Goal: Information Seeking & Learning: Find specific fact

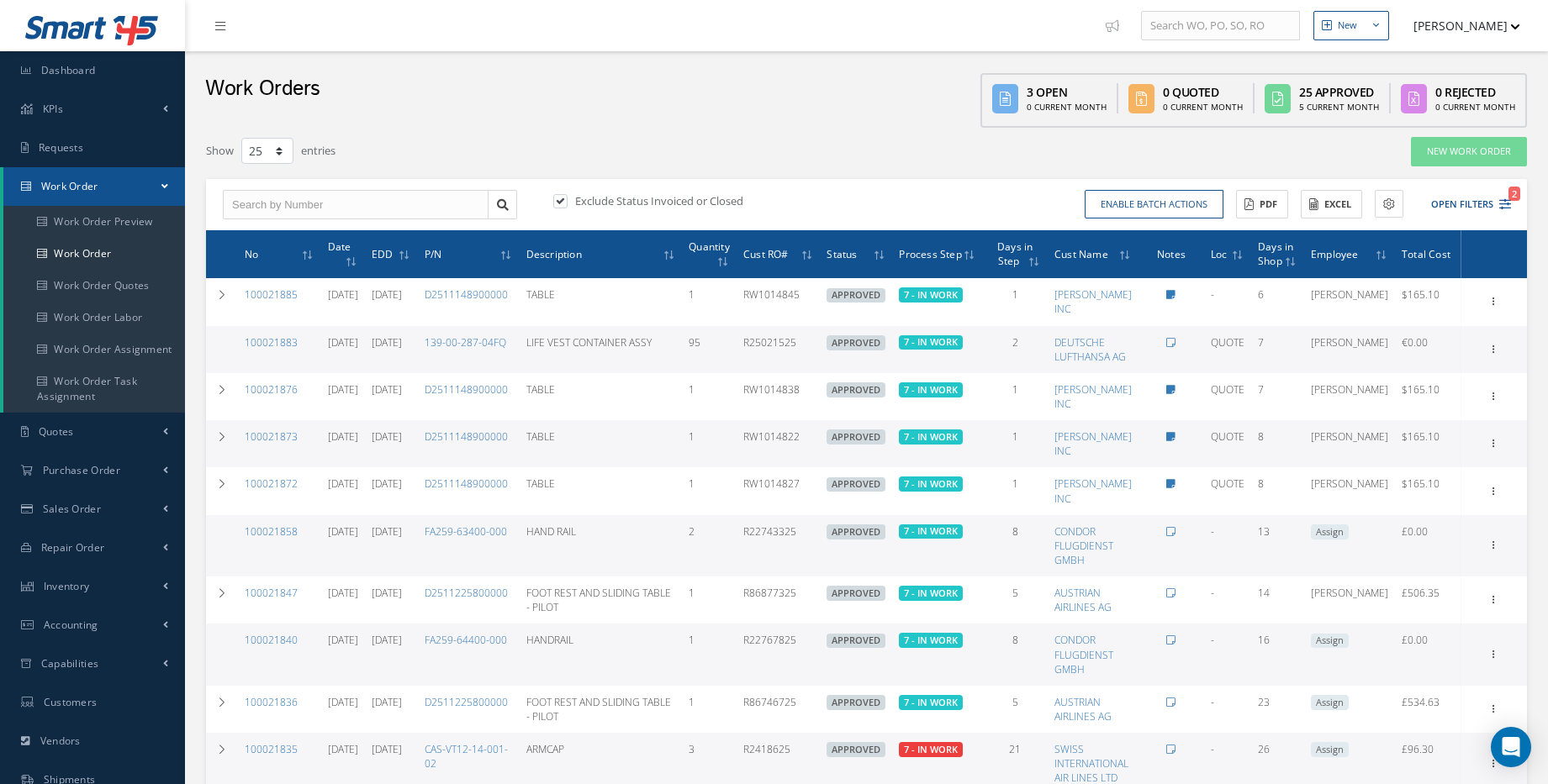
select select "25"
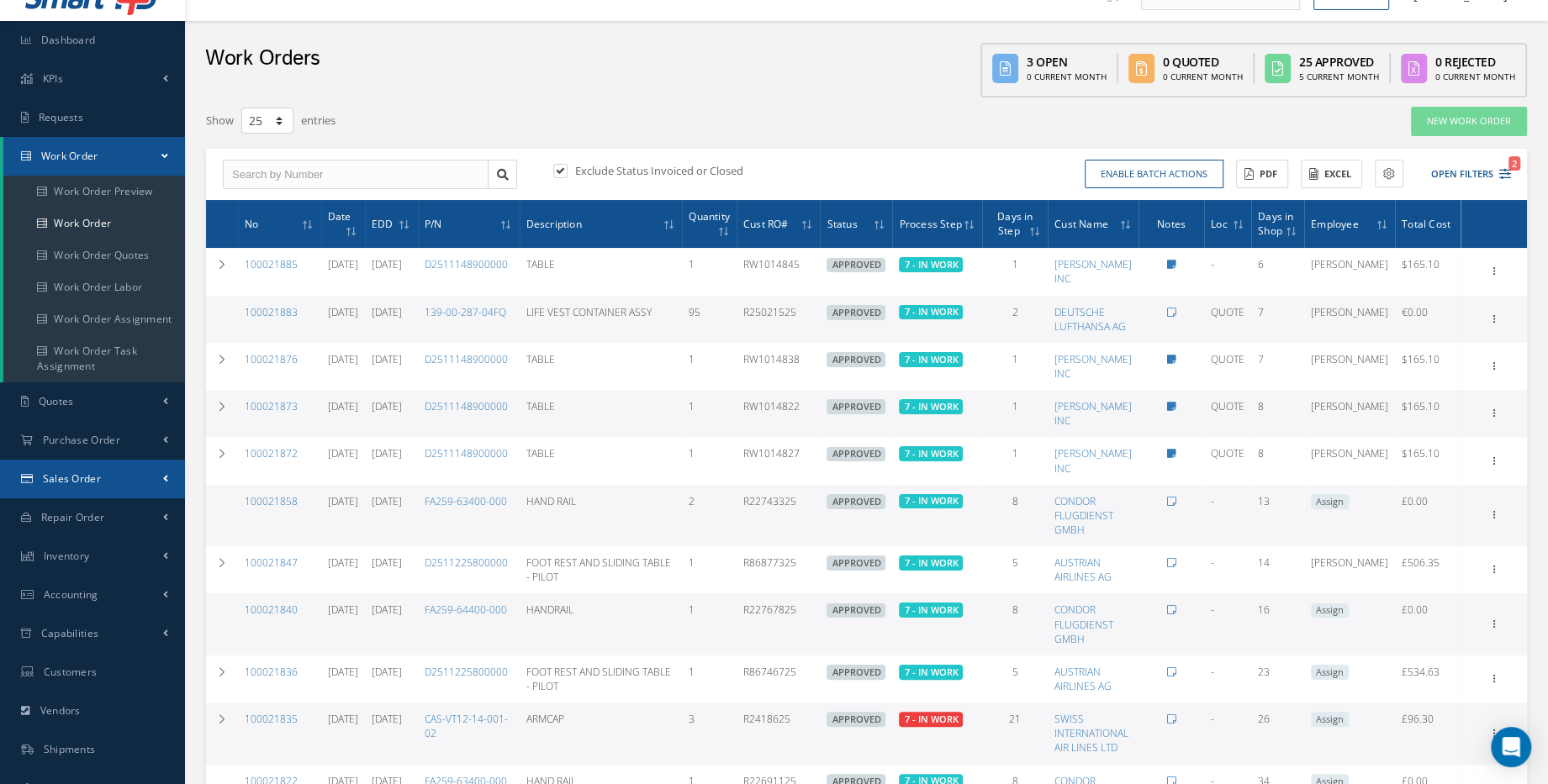
scroll to position [30, 0]
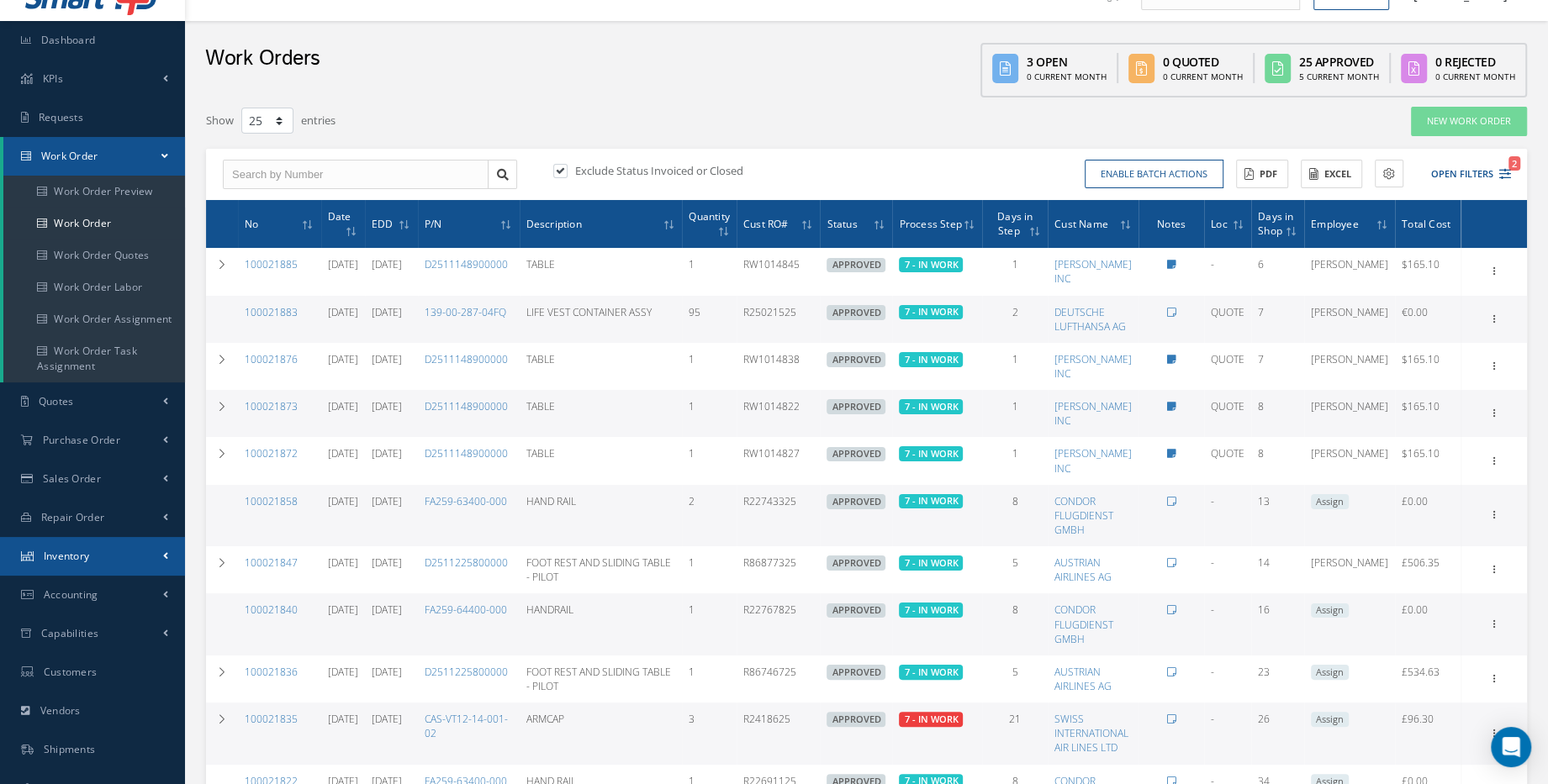
click at [92, 556] on link "Inventory" at bounding box center [92, 556] width 185 height 39
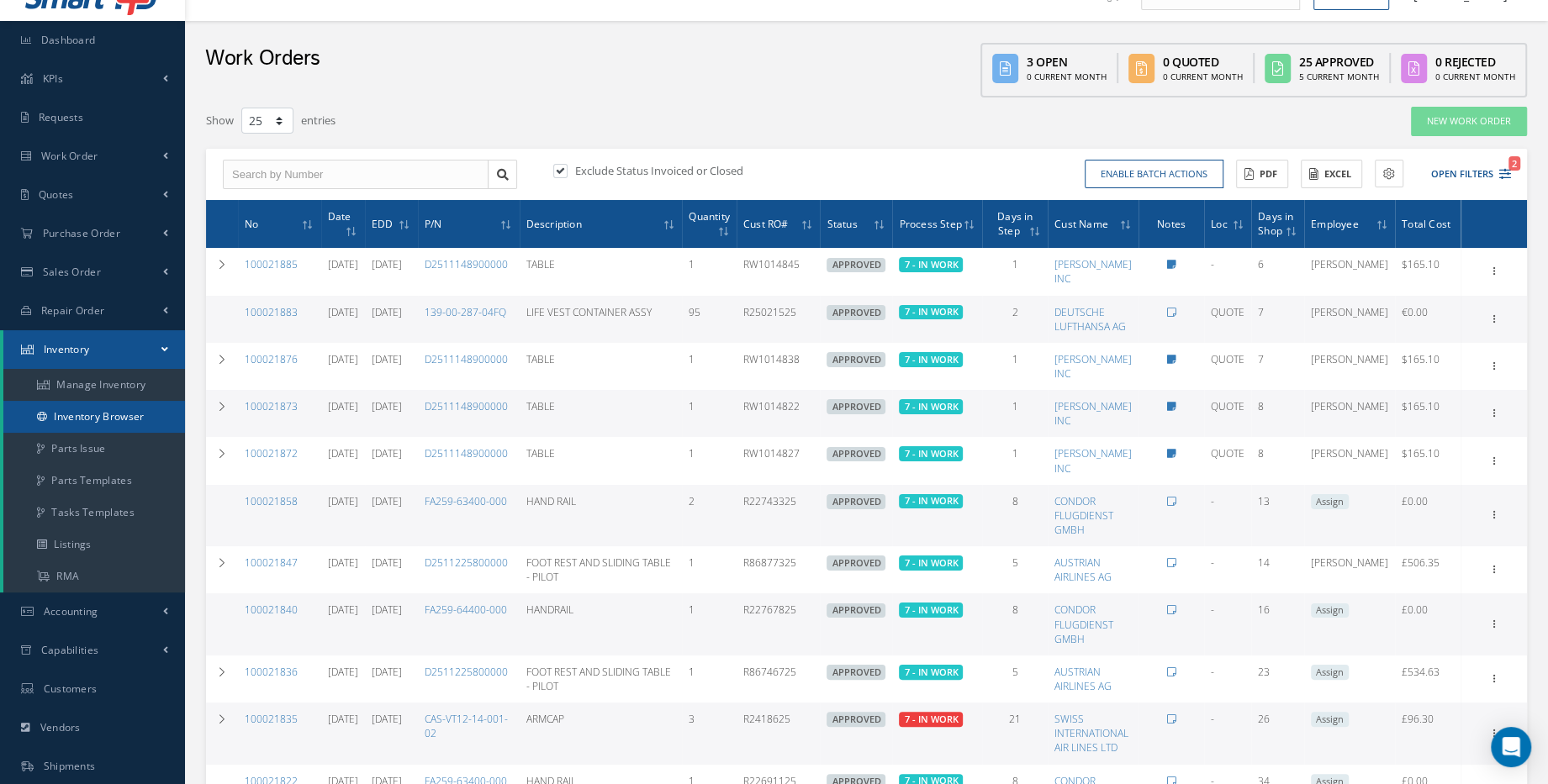
click at [121, 426] on link "Inventory Browser" at bounding box center [94, 416] width 181 height 32
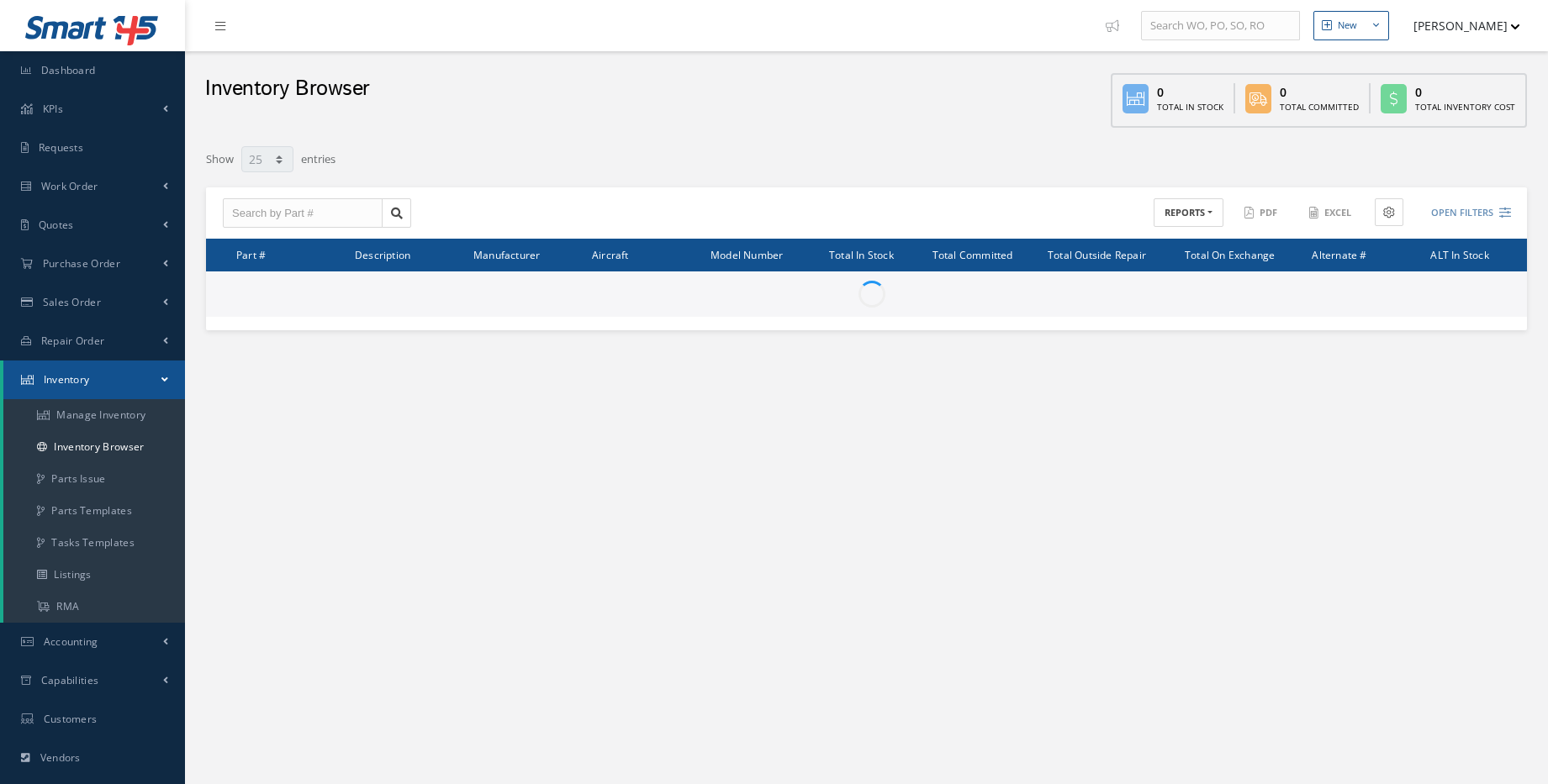
select select "25"
click at [254, 213] on input "text" at bounding box center [302, 213] width 160 height 30
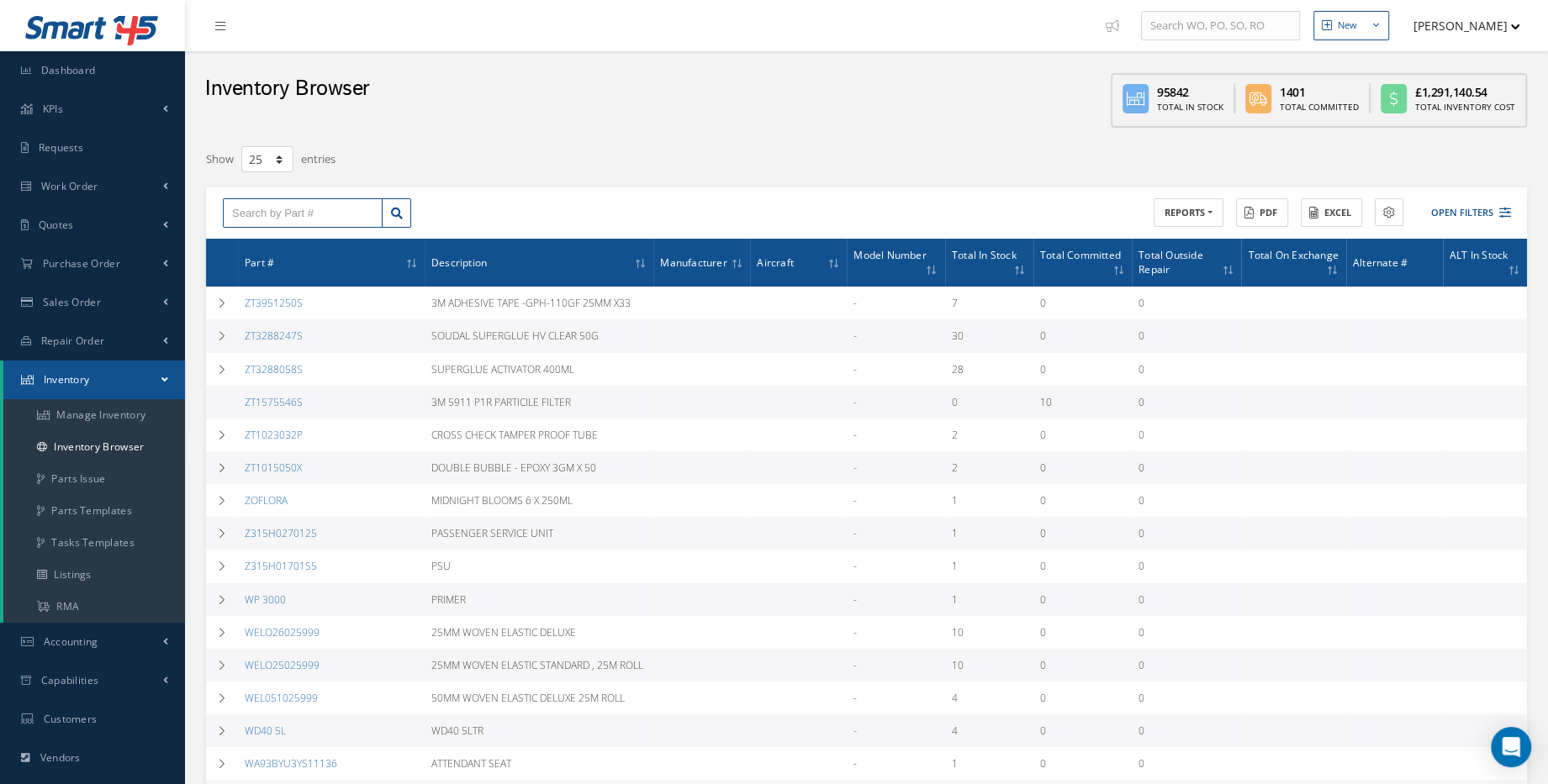
paste input "139-00-462-99NP"
type input "139-00-462-99NP"
click at [400, 212] on icon at bounding box center [397, 213] width 12 height 12
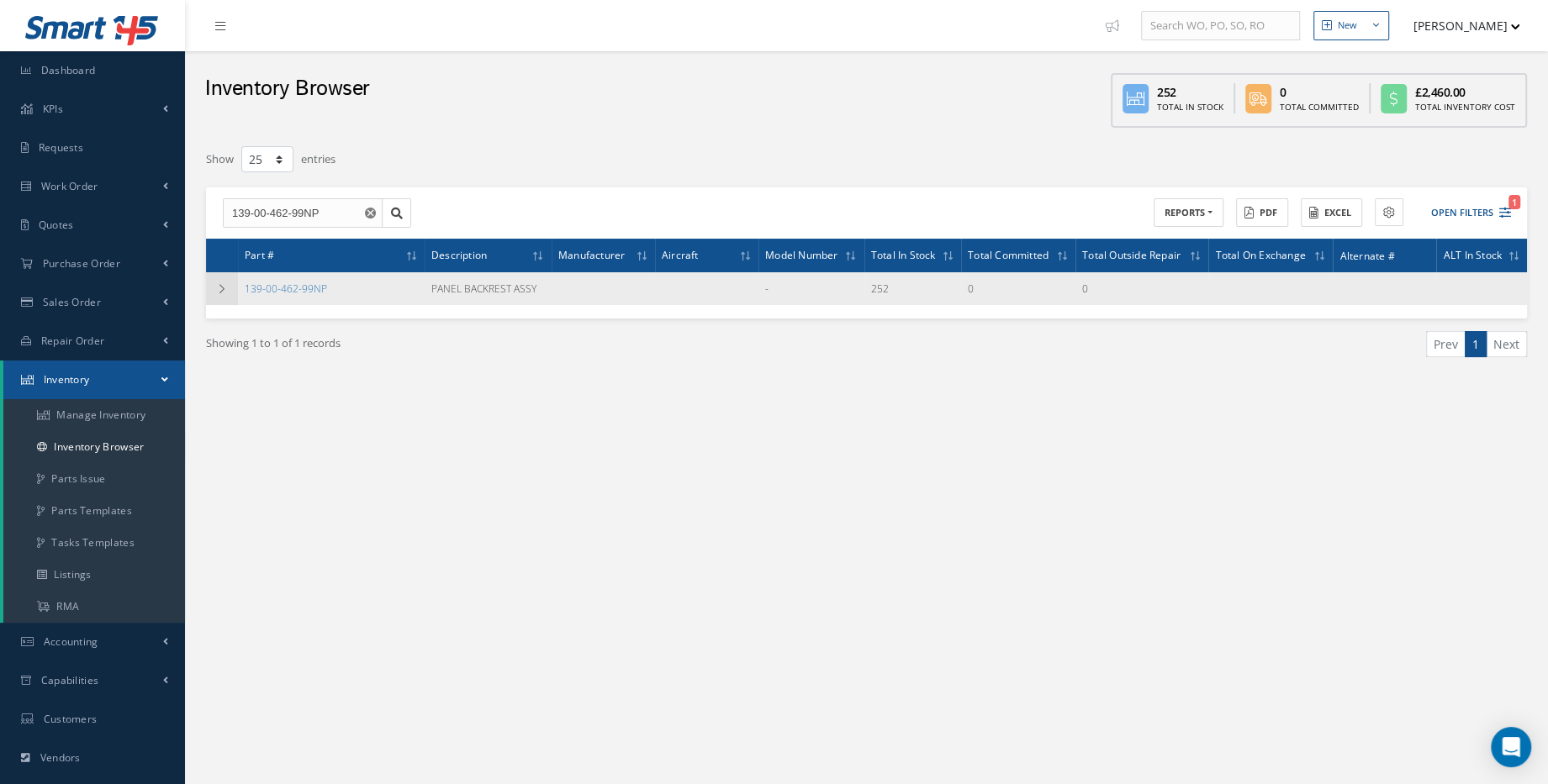
click at [228, 288] on td at bounding box center [221, 288] width 32 height 33
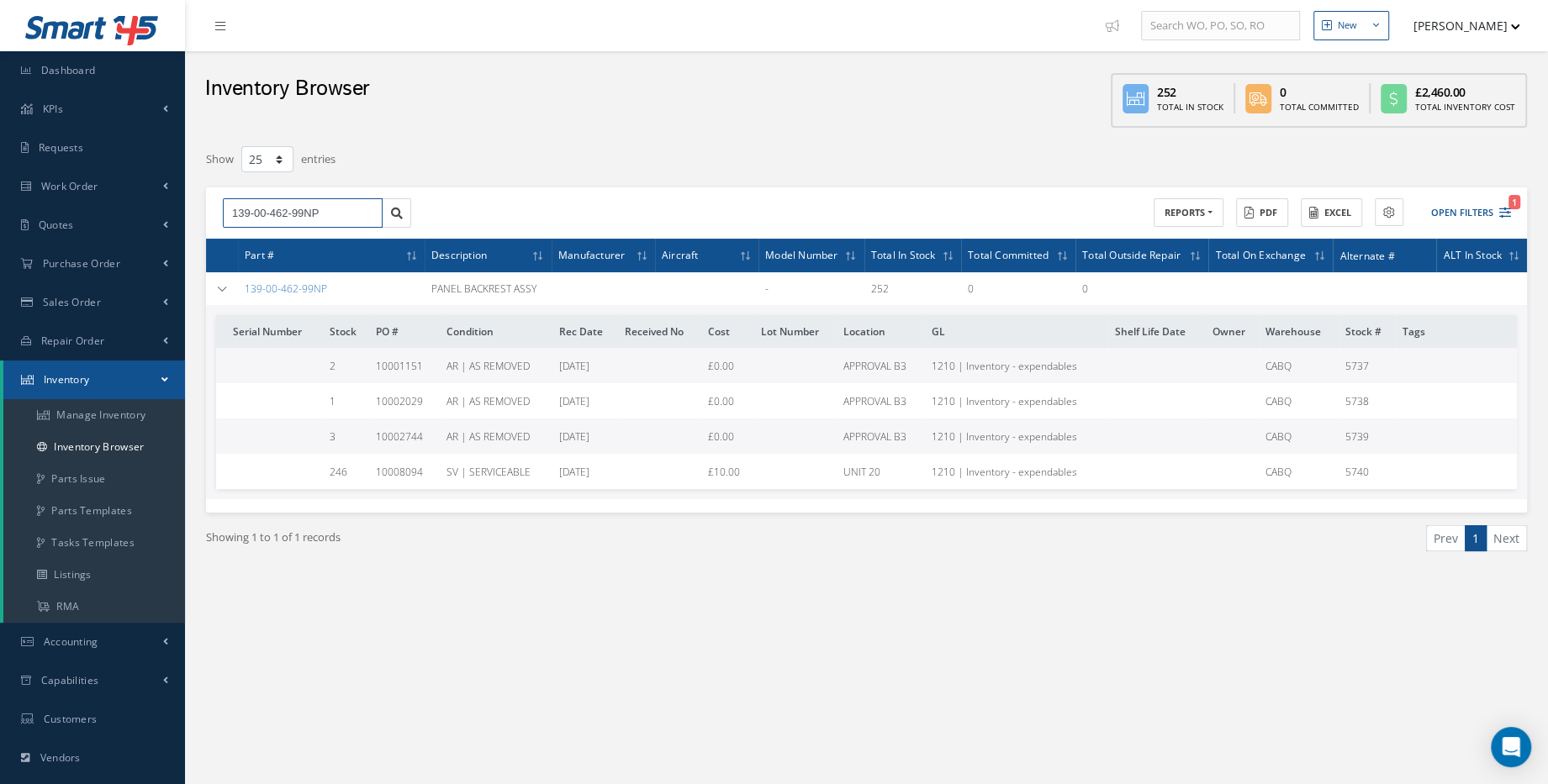
click at [335, 217] on input "139-00-462-99NP" at bounding box center [302, 213] width 160 height 30
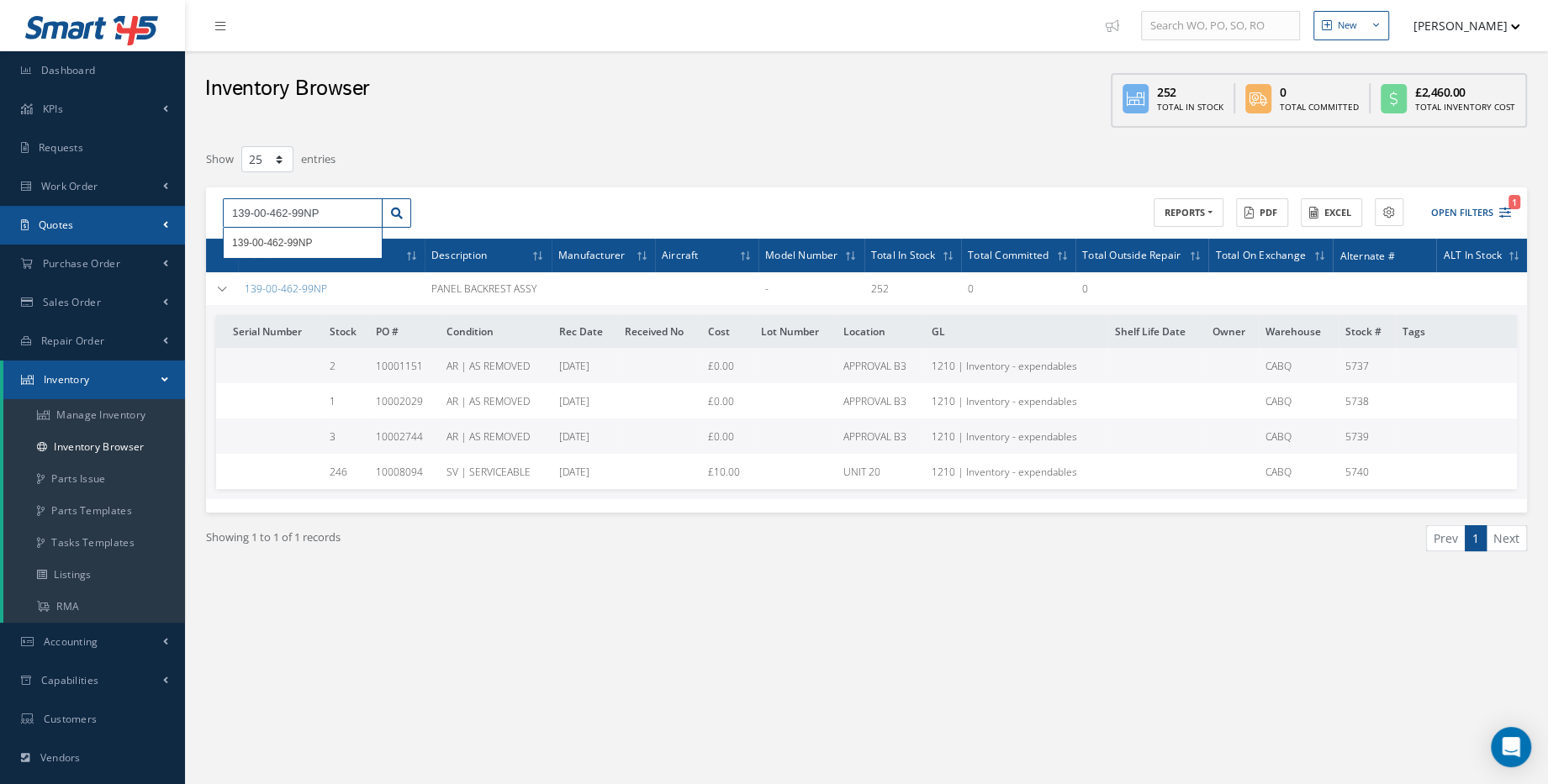
drag, startPoint x: 318, startPoint y: 213, endPoint x: 162, endPoint y: 205, distance: 156.2
click at [162, 205] on div "Smart 145 Dashboard KPIs Work Order Accounting Requests Work Order Work Order P…" at bounding box center [774, 485] width 1548 height 971
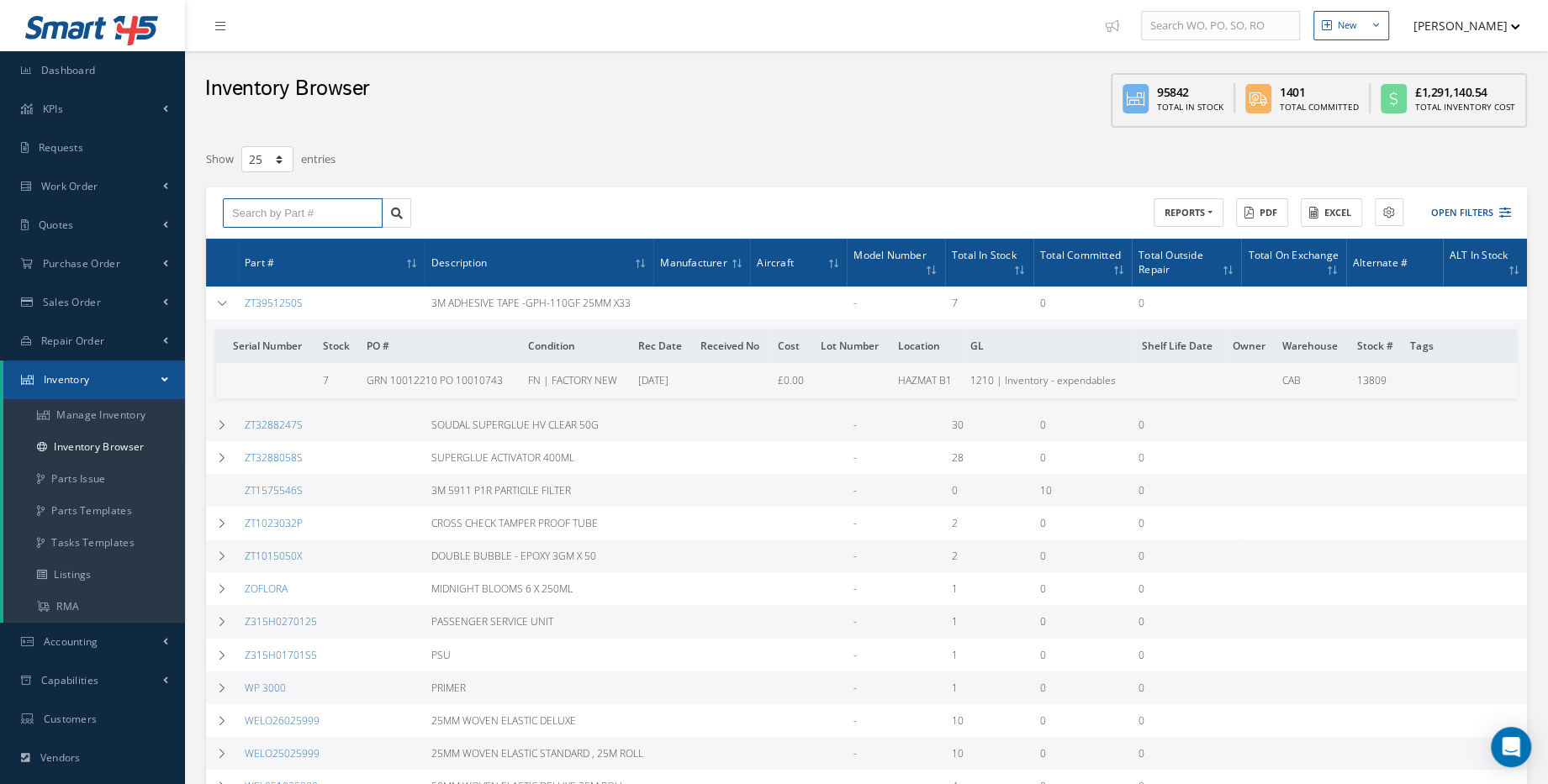
click at [341, 225] on input "text" at bounding box center [302, 213] width 160 height 30
paste input "139-00-463-10NP"
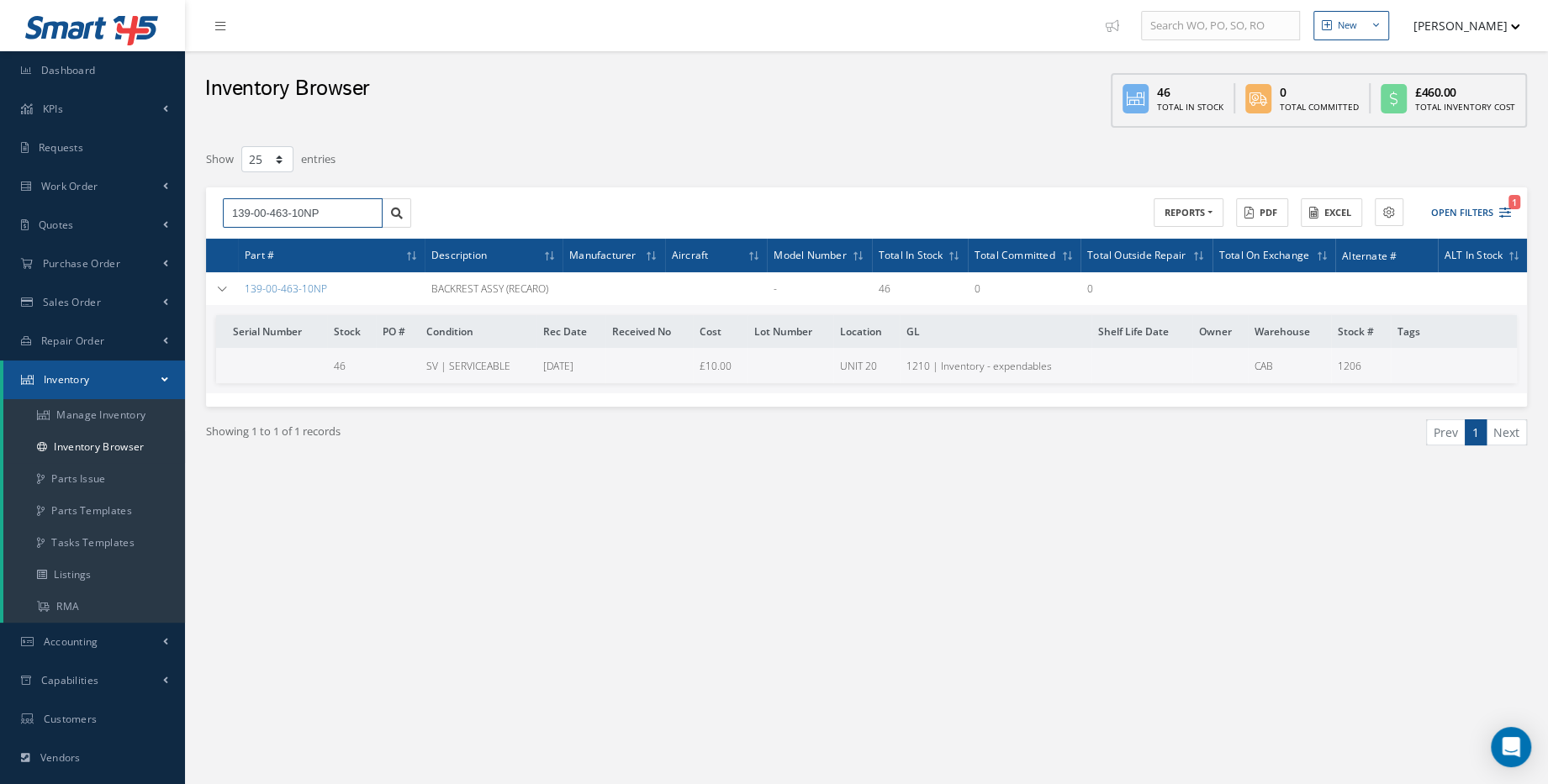
click at [331, 211] on input "139-00-463-10NP" at bounding box center [302, 213] width 160 height 30
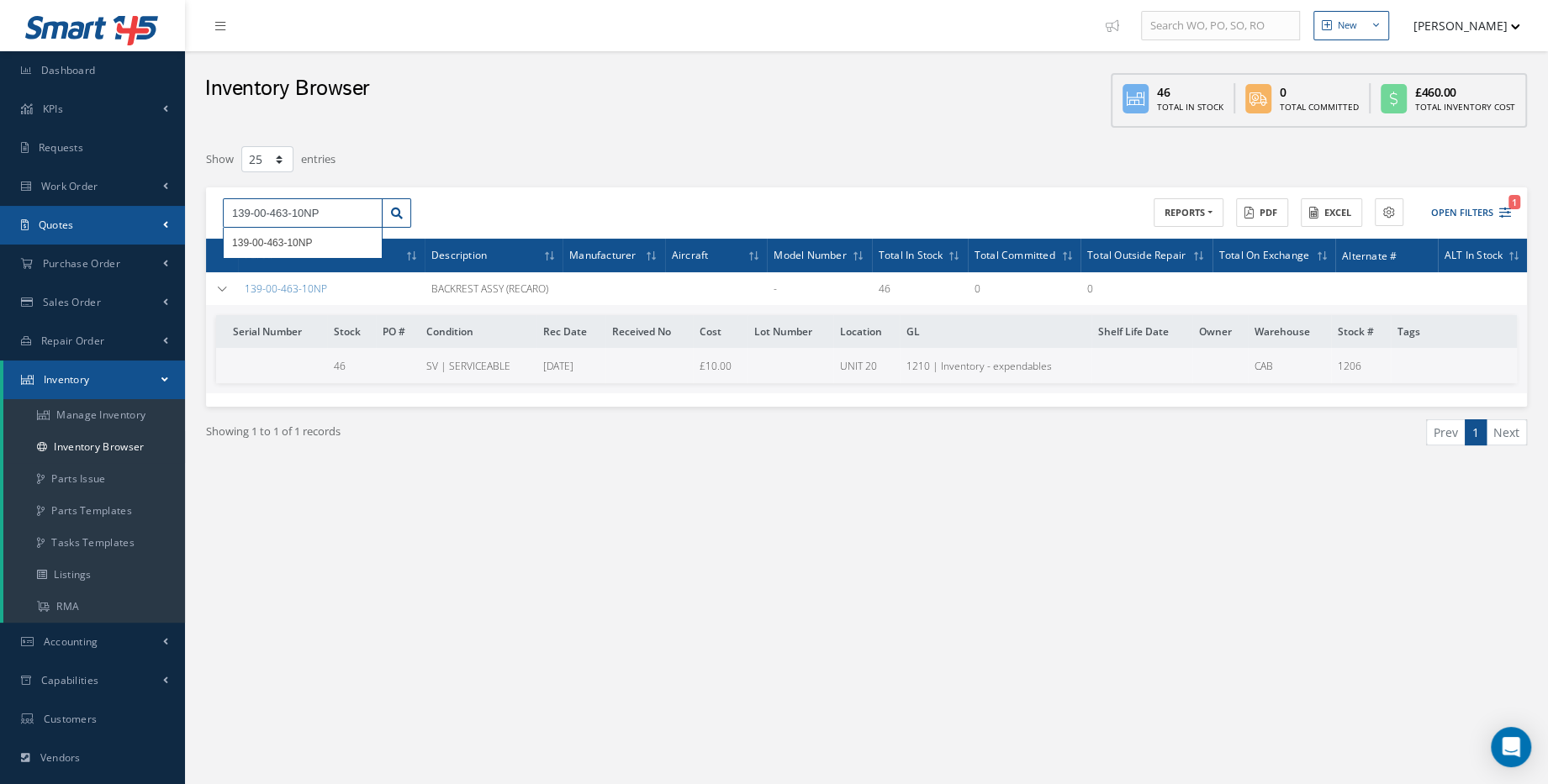
drag, startPoint x: 313, startPoint y: 211, endPoint x: 157, endPoint y: 231, distance: 157.3
click at [163, 224] on div "Smart 145 Dashboard KPIs Work Order Accounting Requests Work Order Work Order P…" at bounding box center [774, 485] width 1548 height 971
paste input "1"
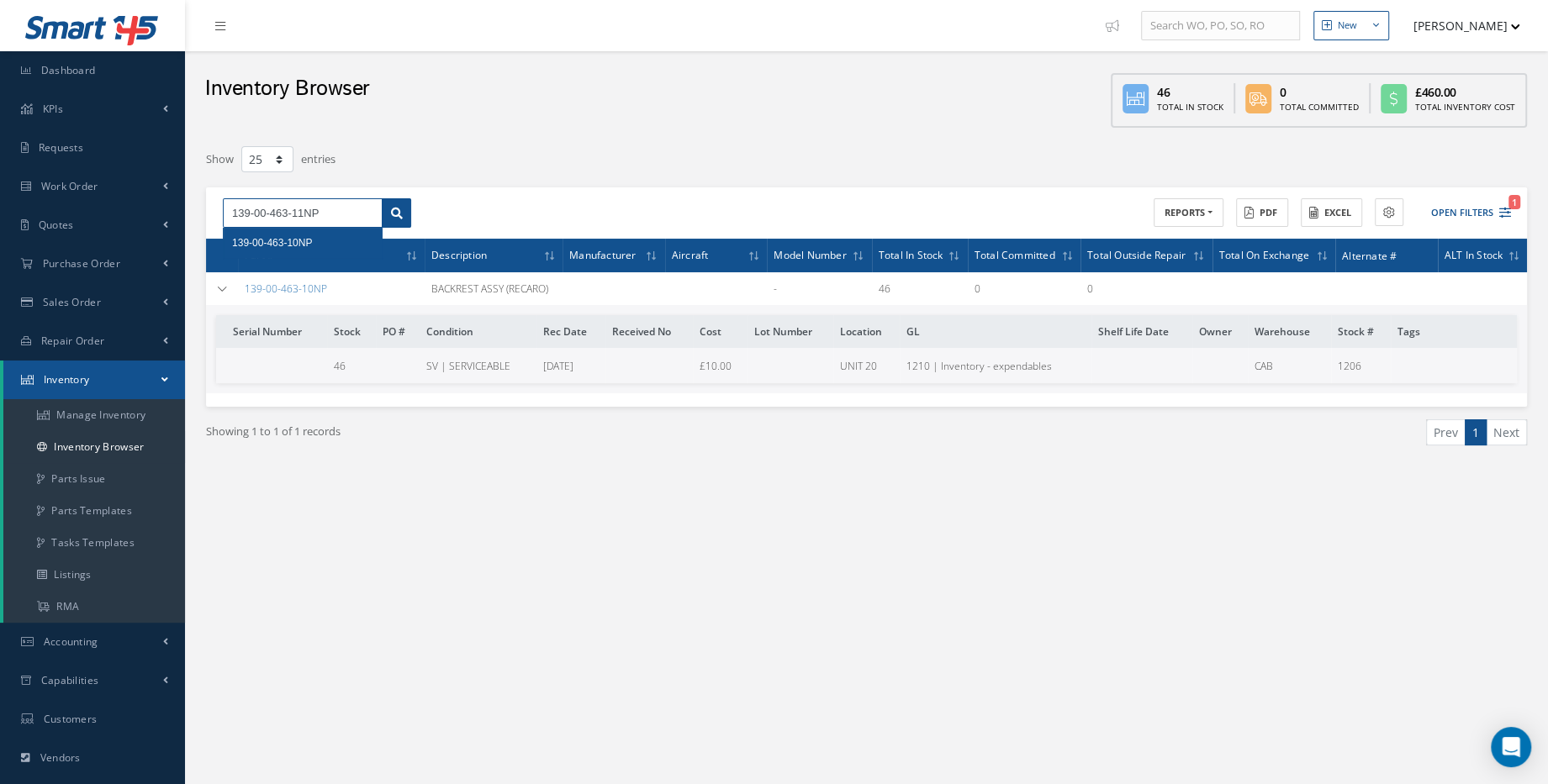
type input "139-00-463-11NP"
click at [390, 205] on link at bounding box center [397, 213] width 29 height 30
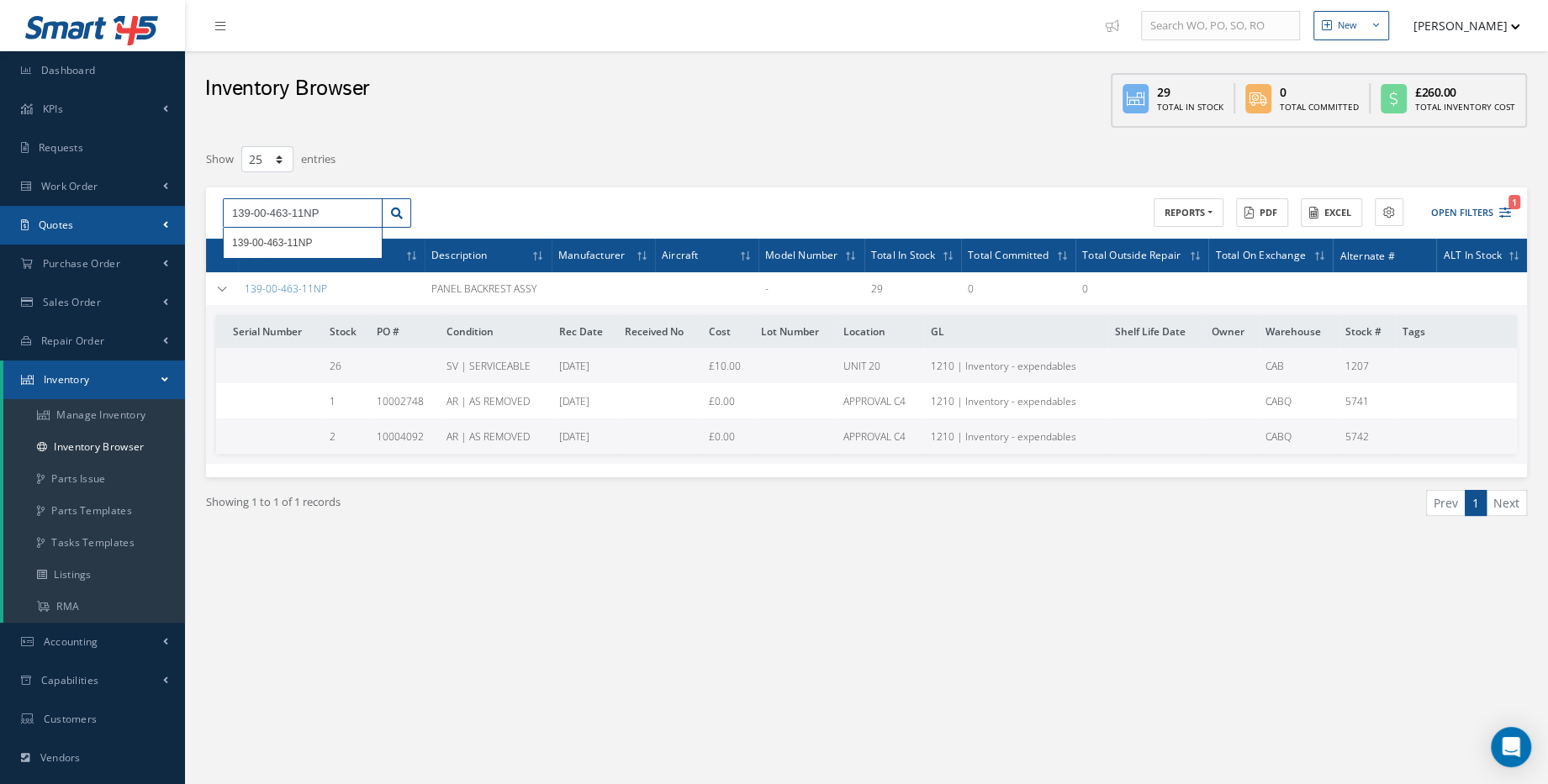
drag, startPoint x: 325, startPoint y: 205, endPoint x: 149, endPoint y: 218, distance: 176.5
click at [149, 218] on div "Smart 145 Dashboard KPIs Work Order Accounting Requests Work Order Work Order P…" at bounding box center [774, 485] width 1548 height 971
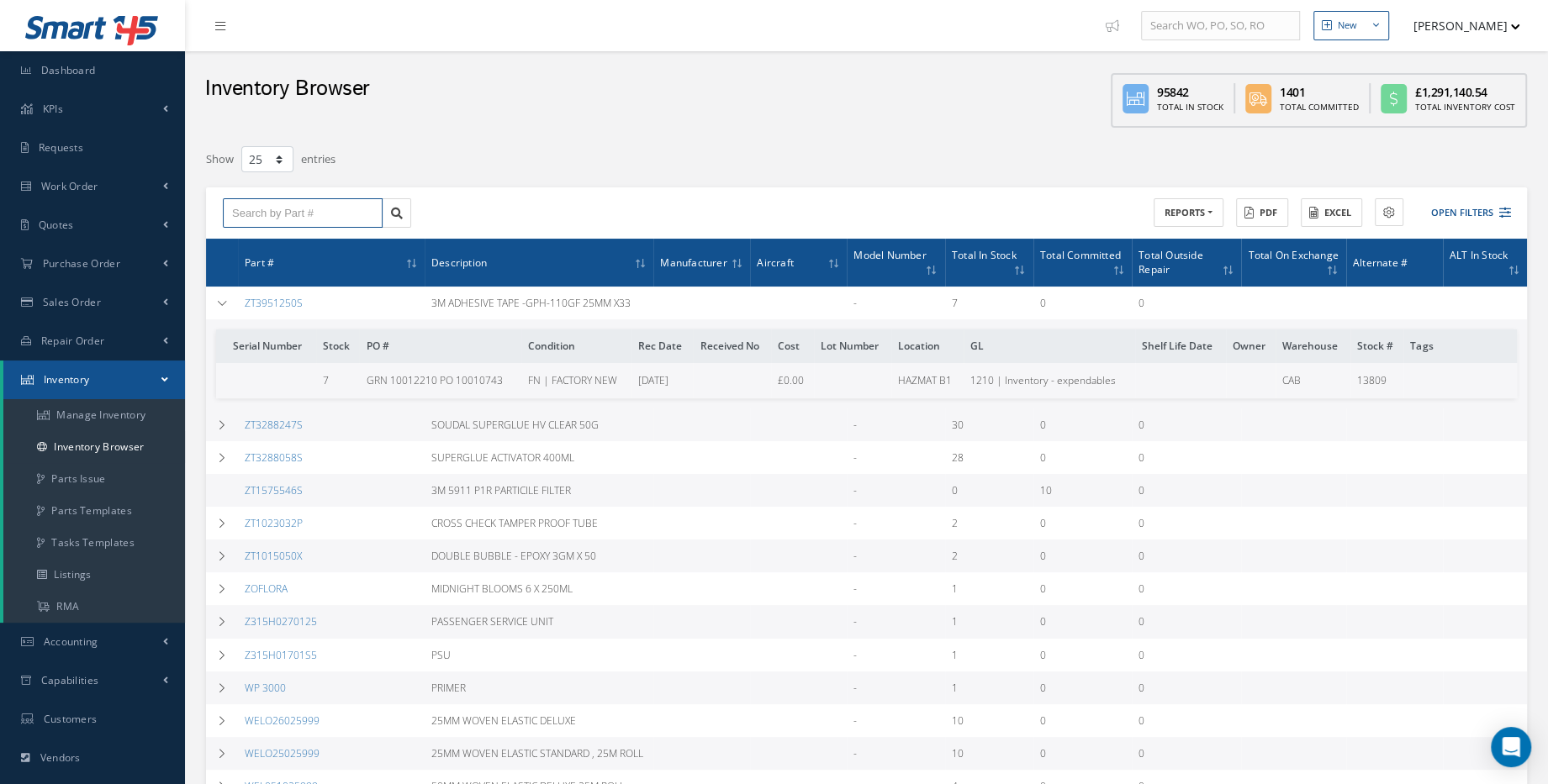
click at [300, 217] on input "text" at bounding box center [302, 213] width 160 height 30
paste input "139-00-463-10NP"
click at [385, 212] on link at bounding box center [397, 213] width 29 height 30
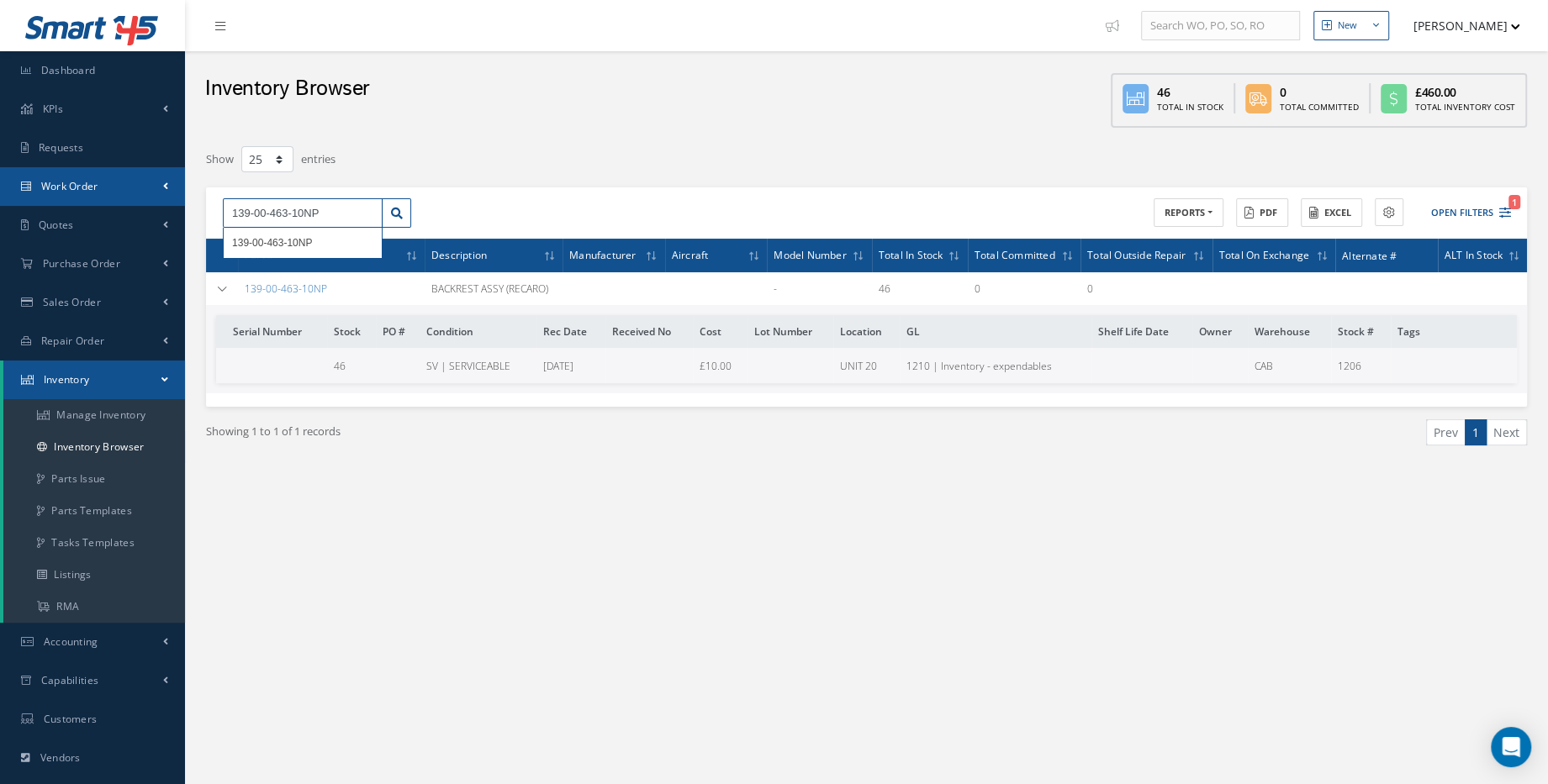
drag, startPoint x: 323, startPoint y: 205, endPoint x: 156, endPoint y: 203, distance: 167.0
click at [156, 203] on div "Smart 145 Dashboard KPIs Work Order Accounting Requests Work Order Work Order P…" at bounding box center [774, 485] width 1548 height 971
paste input "2-99"
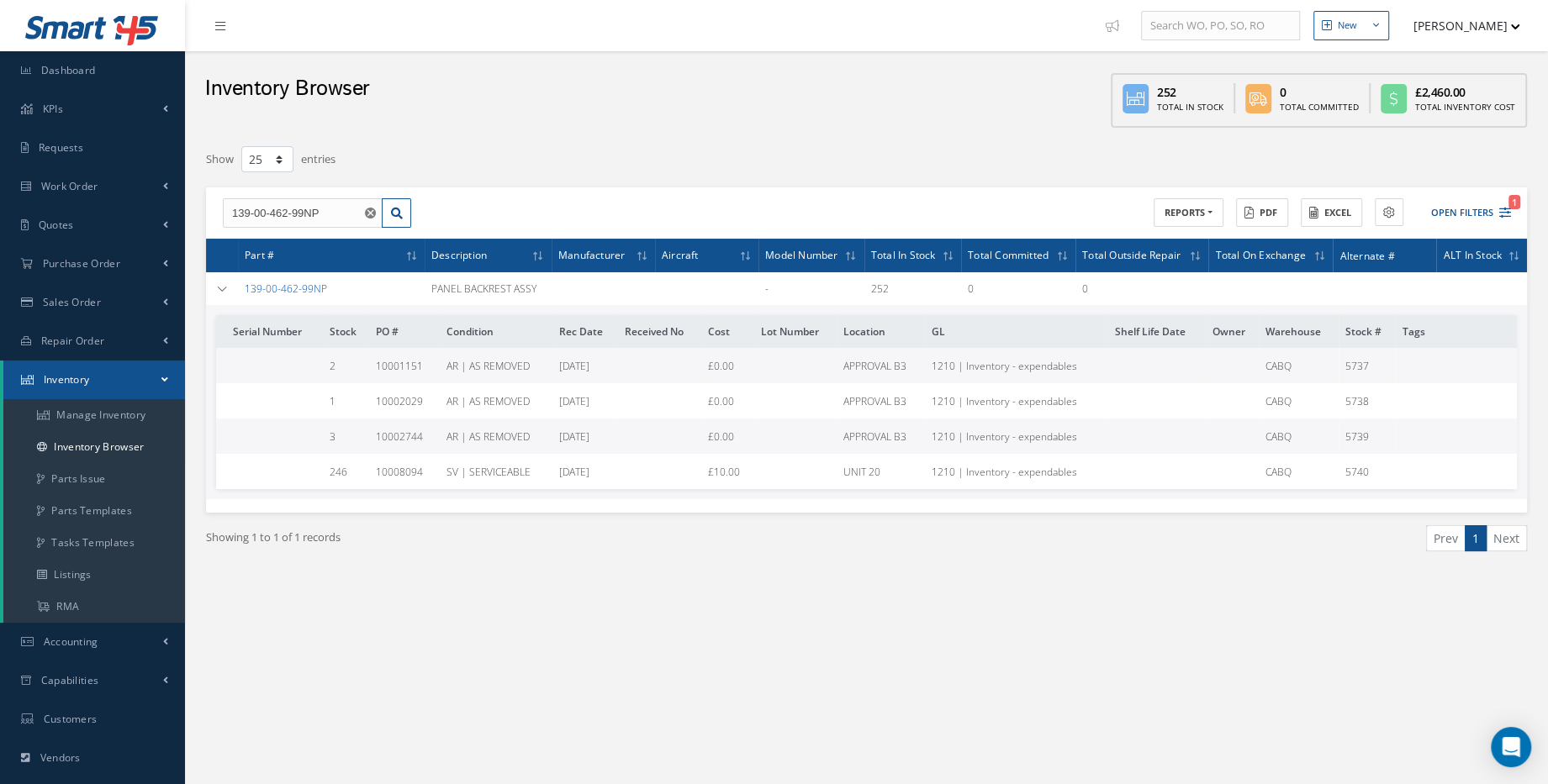
click at [314, 288] on link "139-00-462-99NP" at bounding box center [285, 288] width 82 height 15
click at [339, 209] on input "139-00-462-99NP" at bounding box center [302, 213] width 160 height 30
drag, startPoint x: 340, startPoint y: 209, endPoint x: 204, endPoint y: 222, distance: 136.6
click at [206, 220] on div "139-00-462-99NP 139-00-462-99NP ACTIONS Receive Payments Select Customer Cabina…" at bounding box center [866, 213] width 1321 height 52
paste input "C23102-201-311"
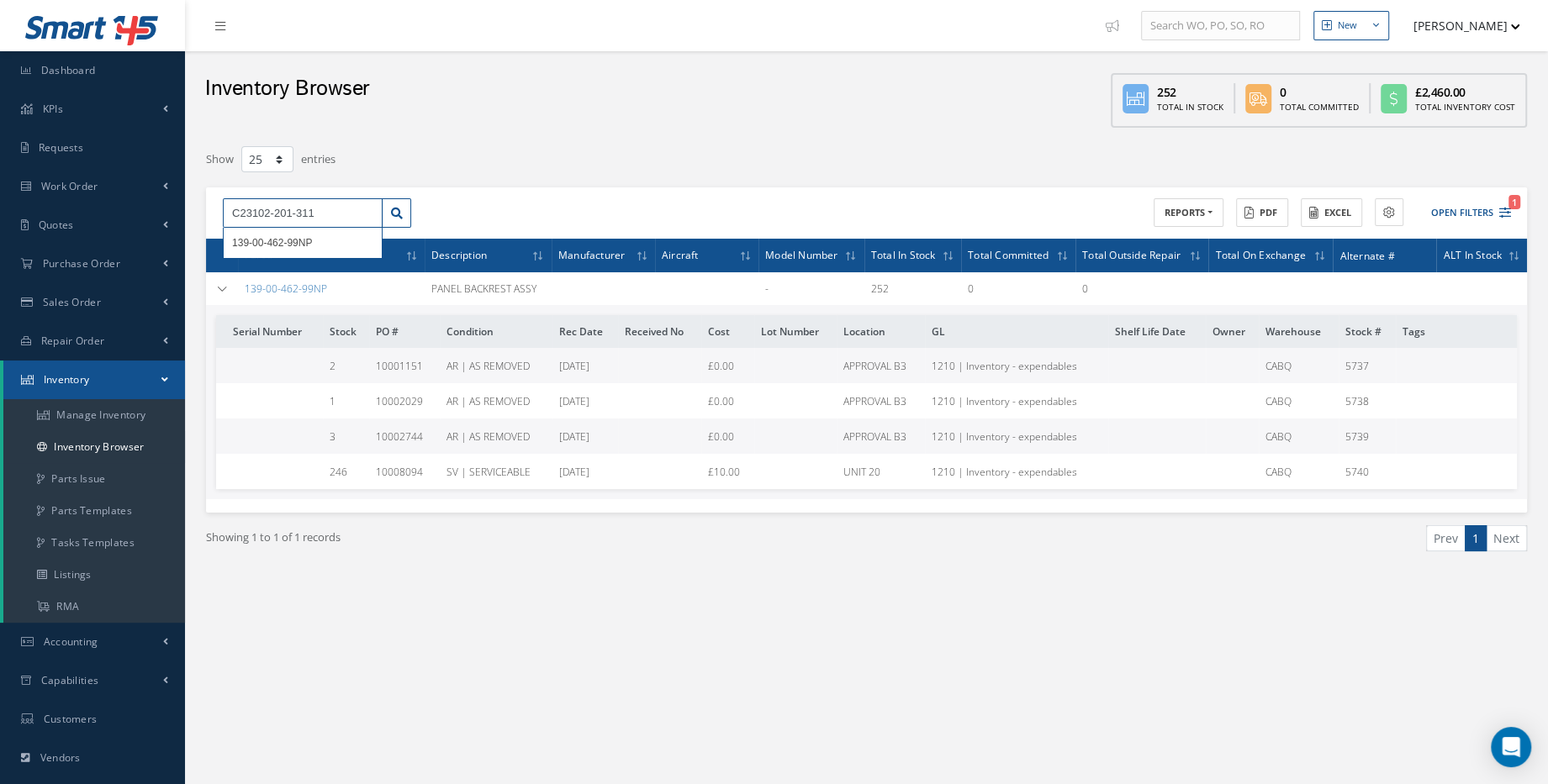
type input "C23102-201-311"
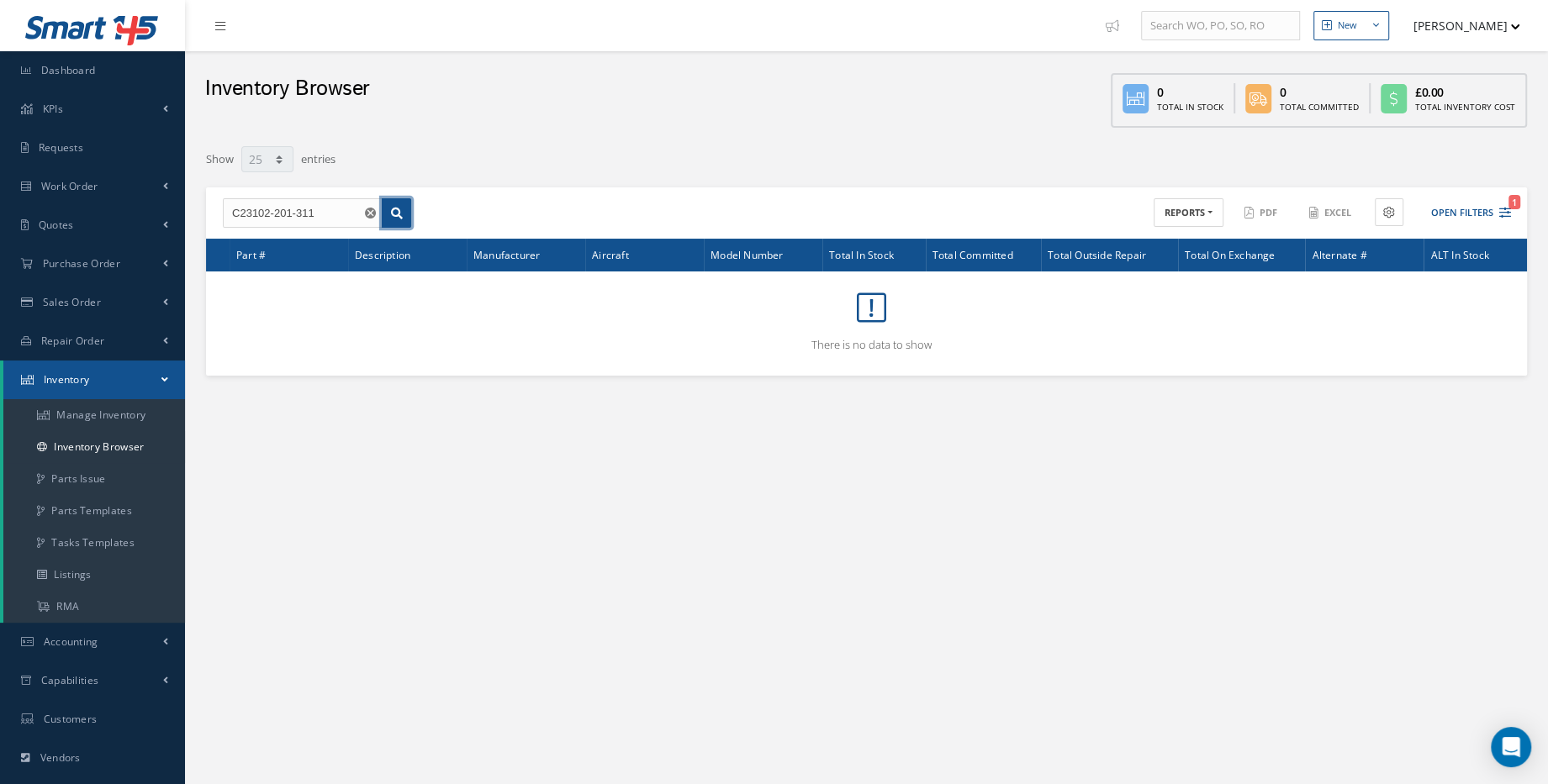
click at [401, 218] on link at bounding box center [397, 213] width 29 height 30
click at [98, 79] on link "Dashboard" at bounding box center [92, 70] width 185 height 39
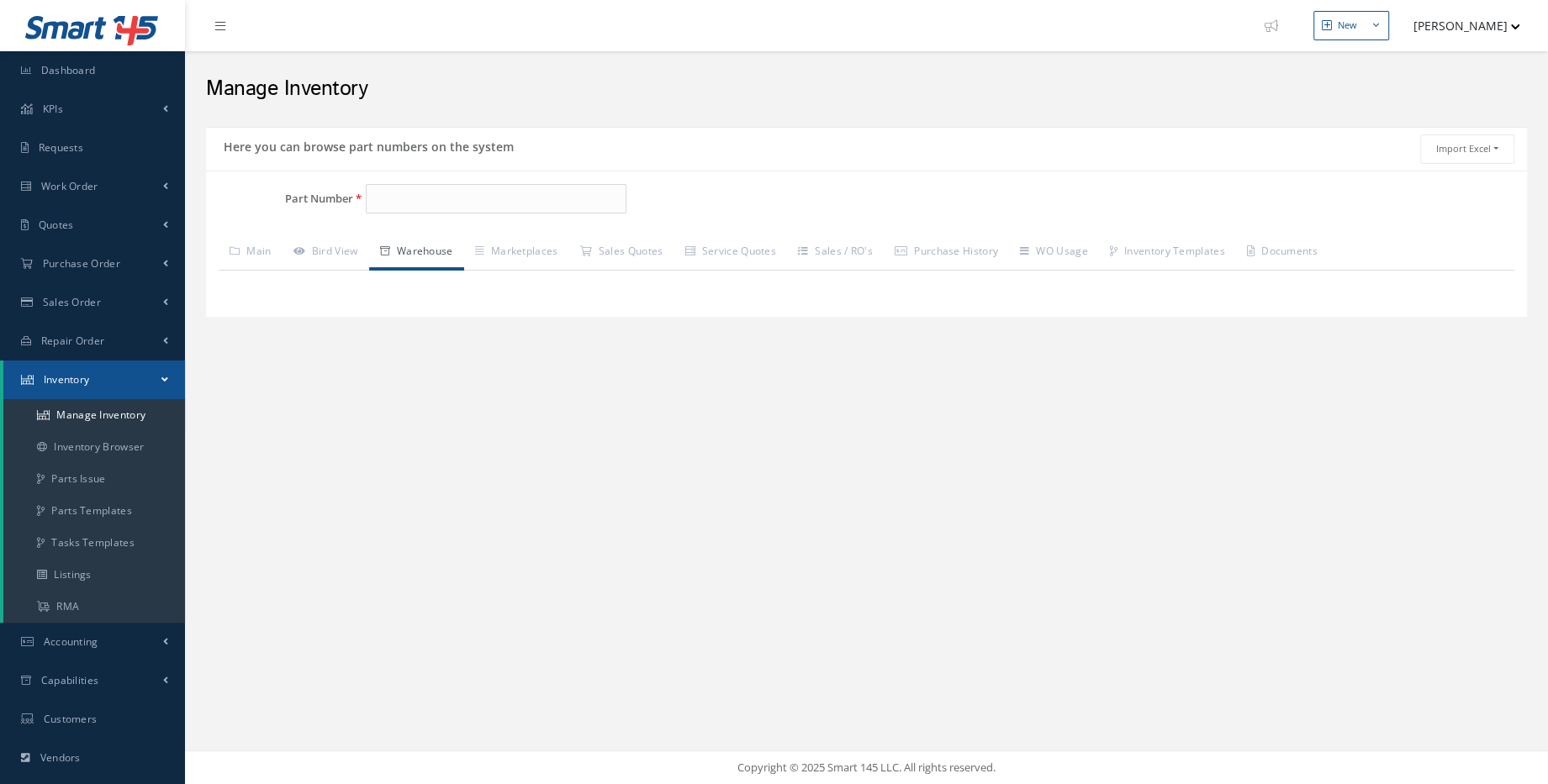
type input "139-00-462-99NP"
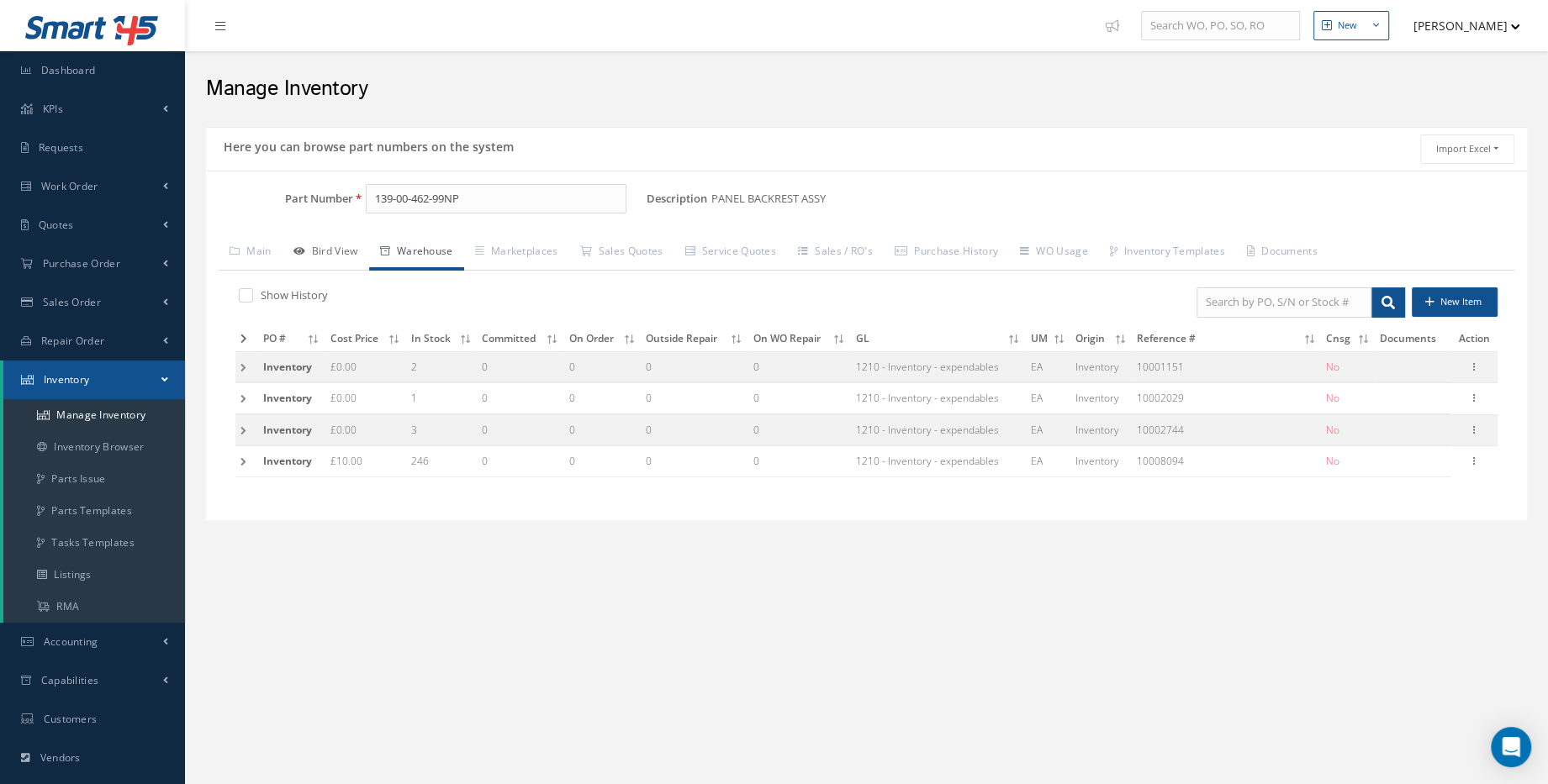
click at [358, 257] on link "Bird View" at bounding box center [326, 253] width 86 height 35
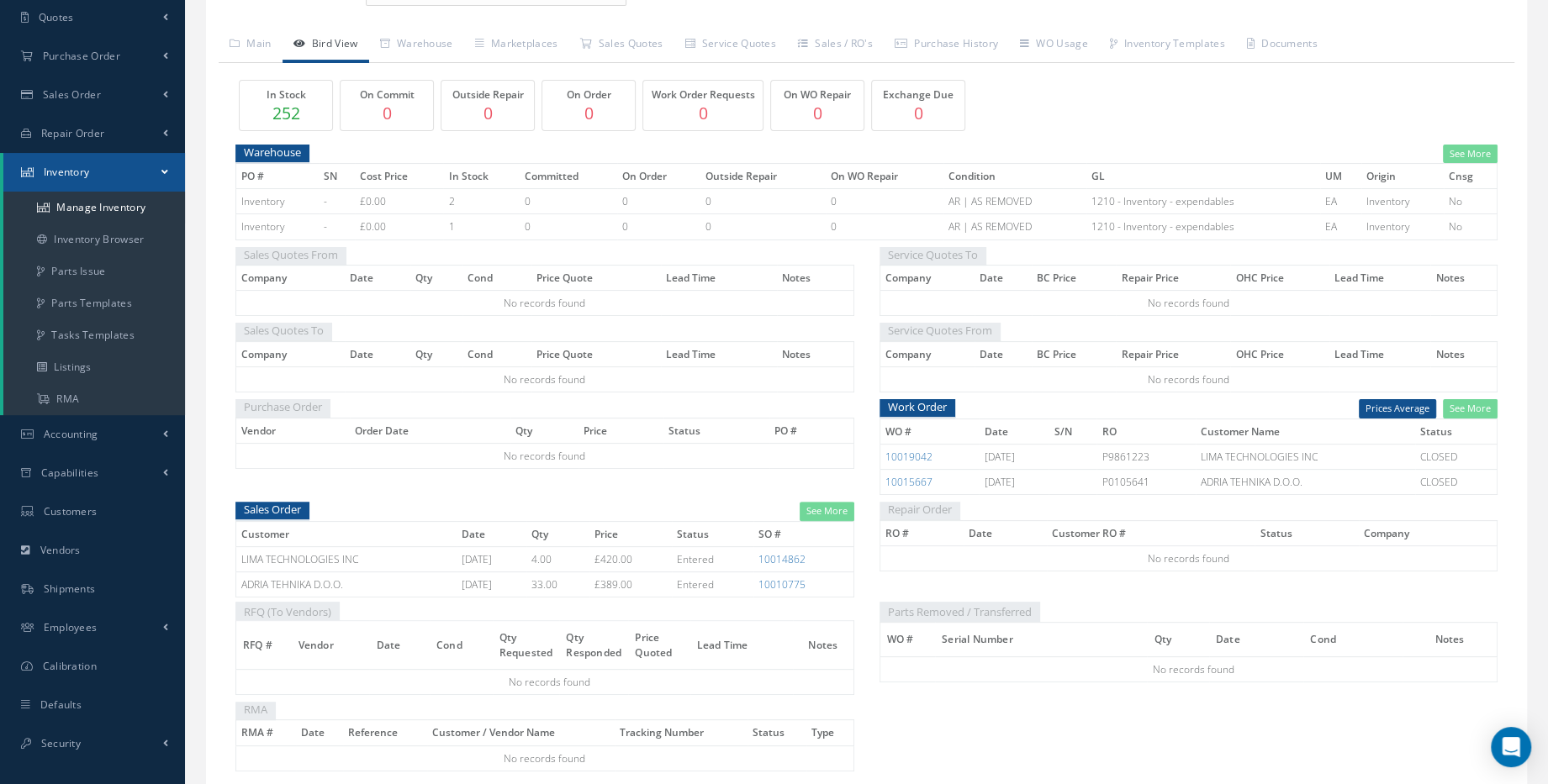
scroll to position [229, 0]
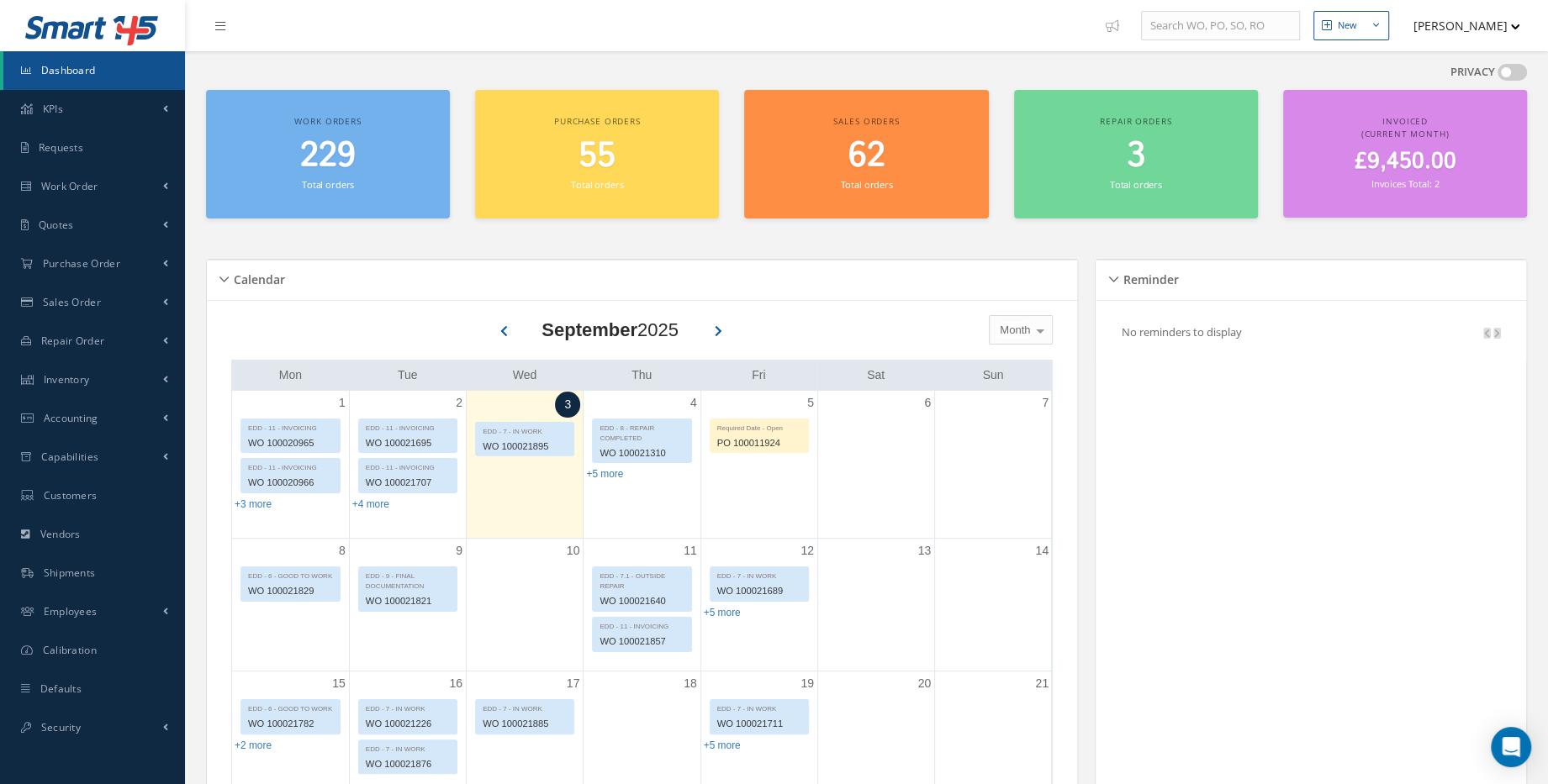
click at [292, 142] on h2 "229" at bounding box center [327, 156] width 227 height 41
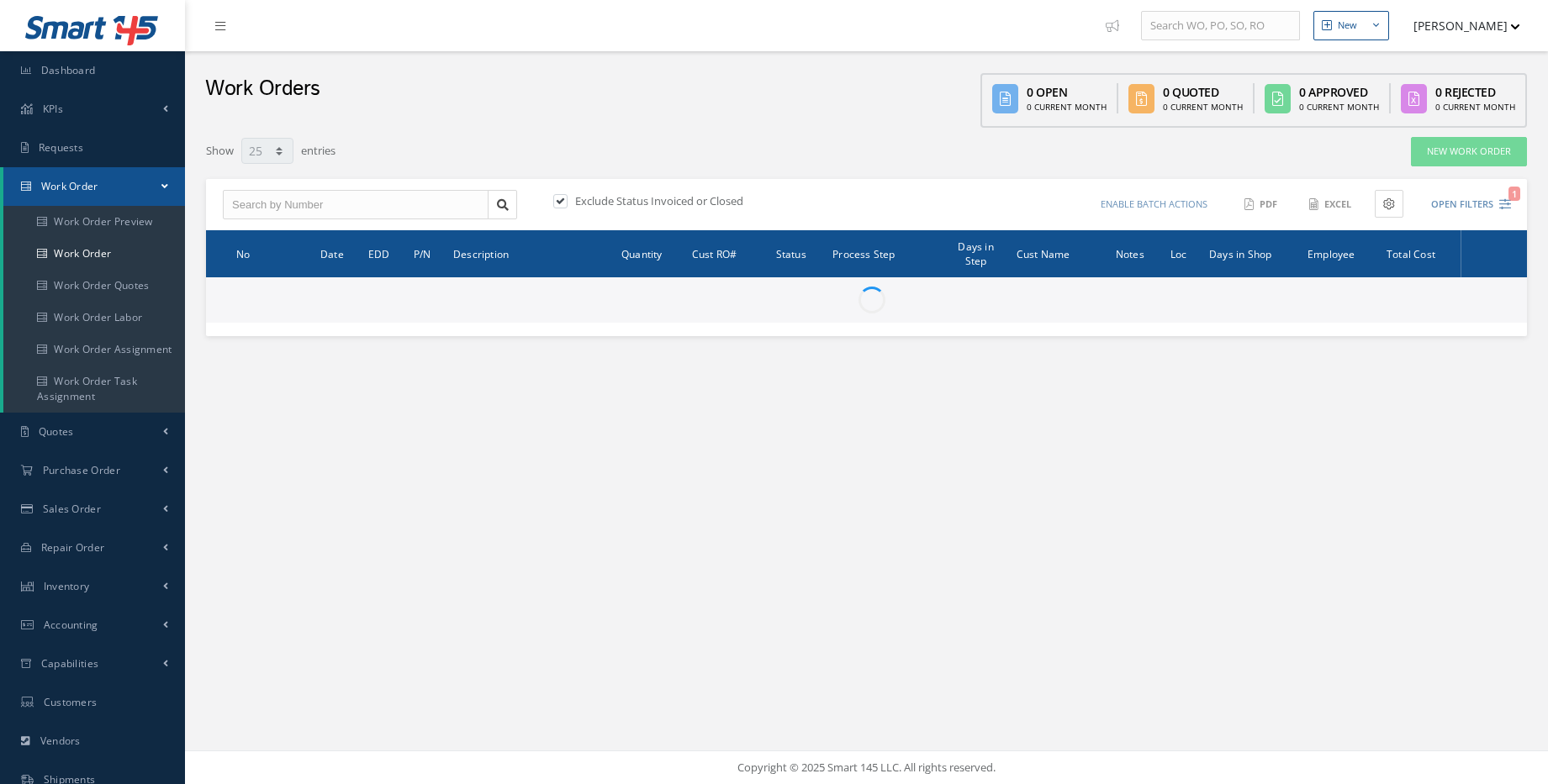
select select "25"
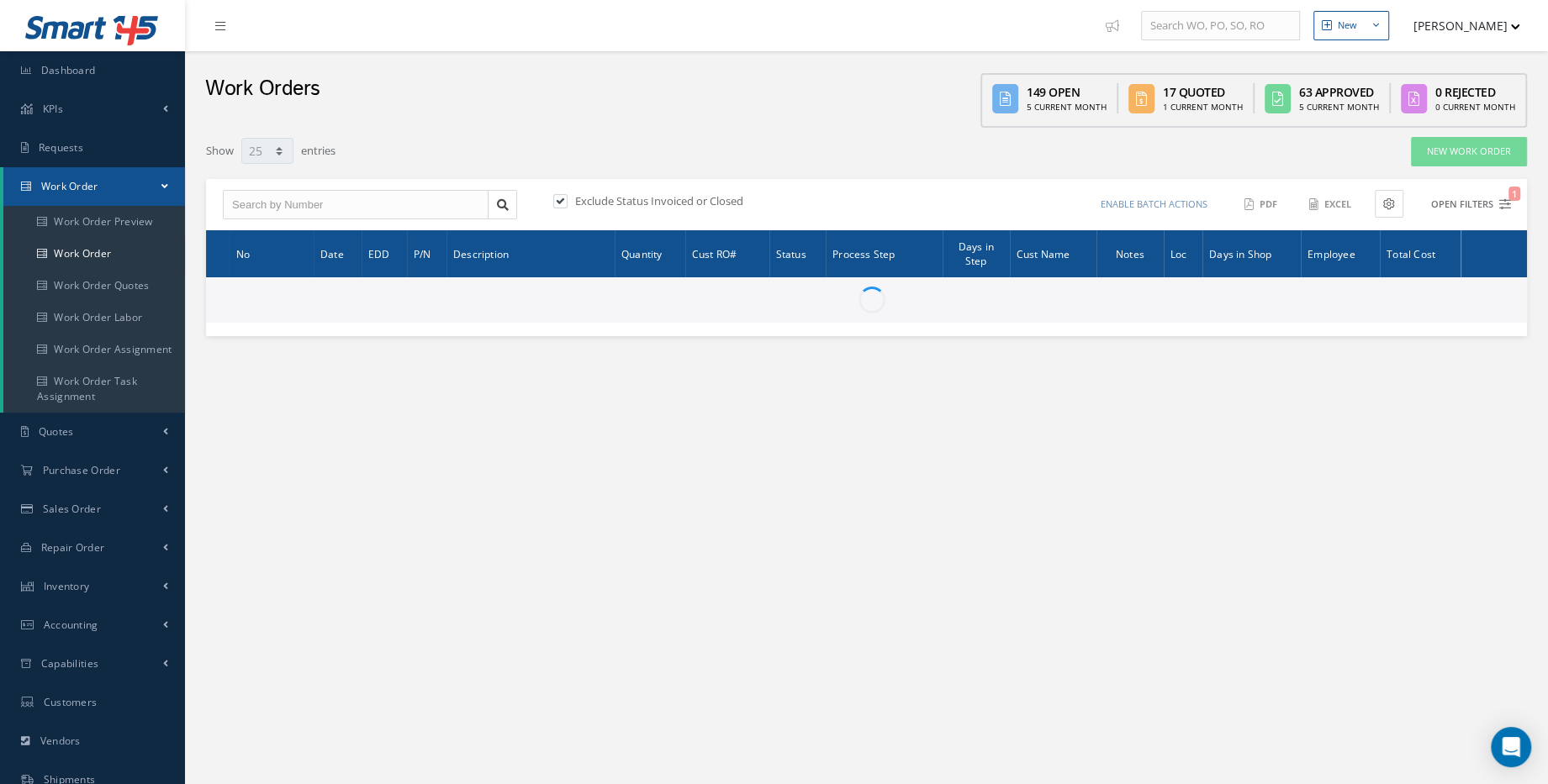
type input "All Work Request"
type input "All Work Performed"
type input "All Status"
type input "WO Part Status"
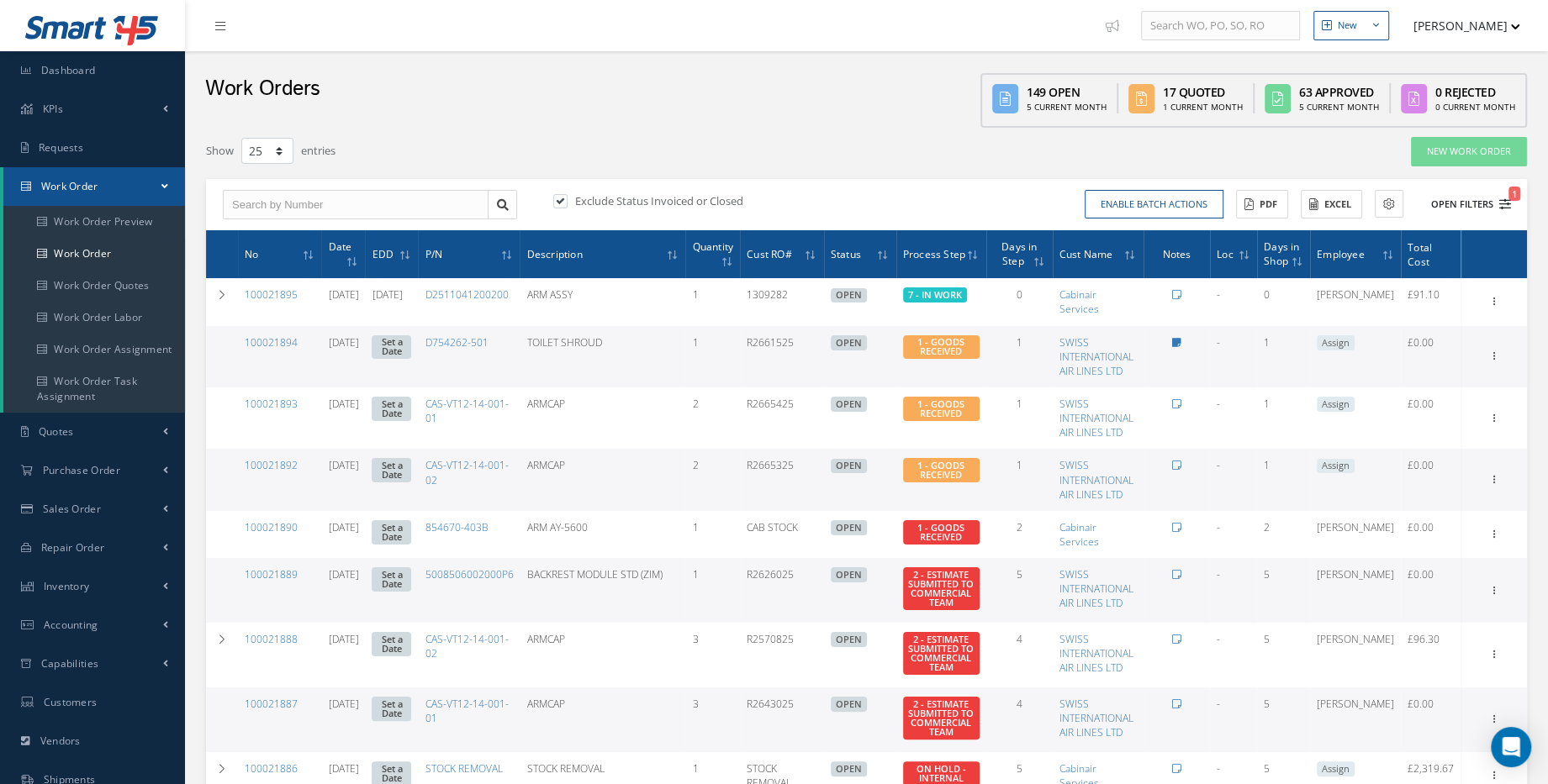
click at [1450, 212] on button "Open Filters 1" at bounding box center [1463, 205] width 95 height 28
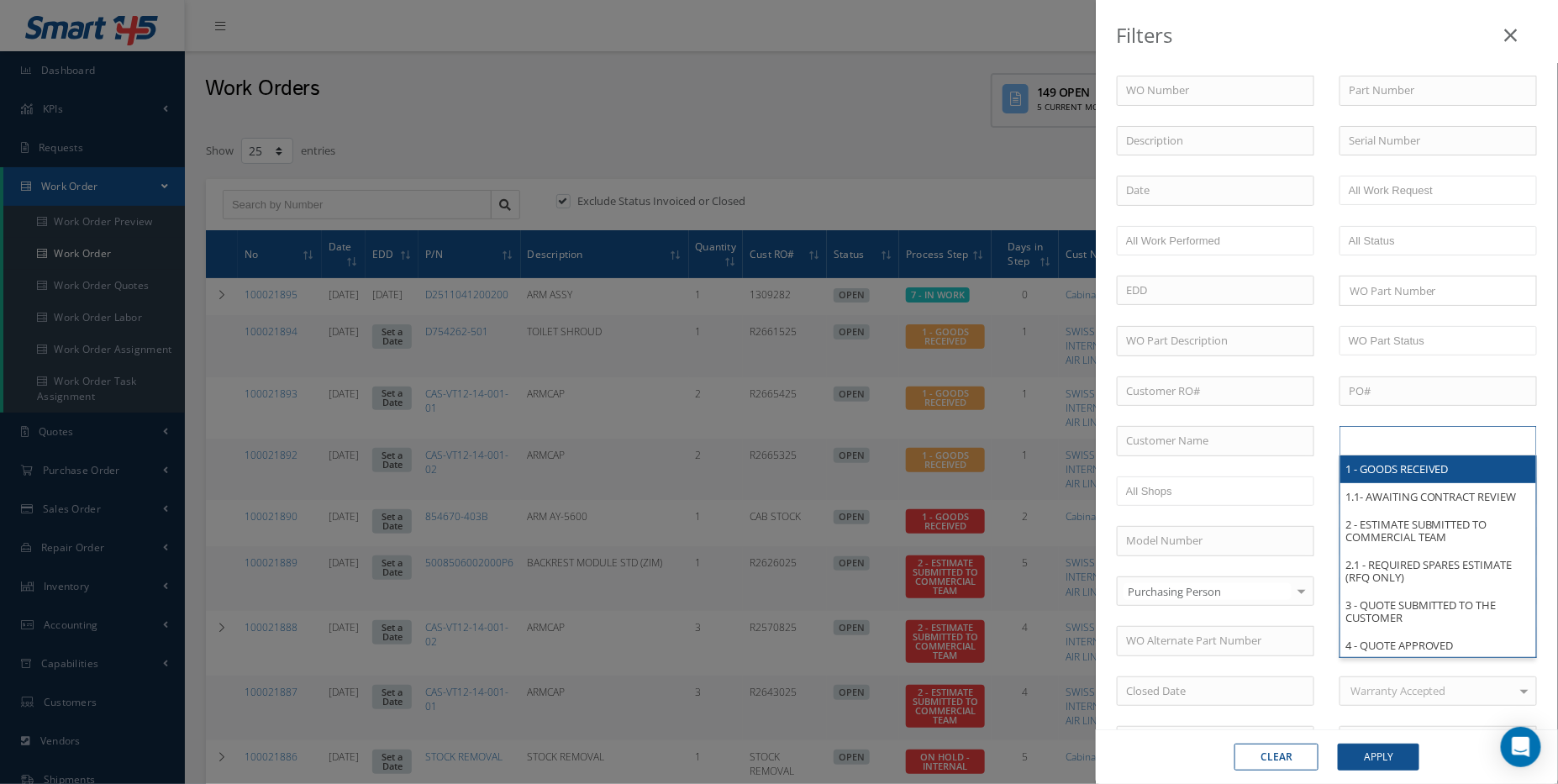
click at [1394, 433] on input "text" at bounding box center [1403, 440] width 107 height 21
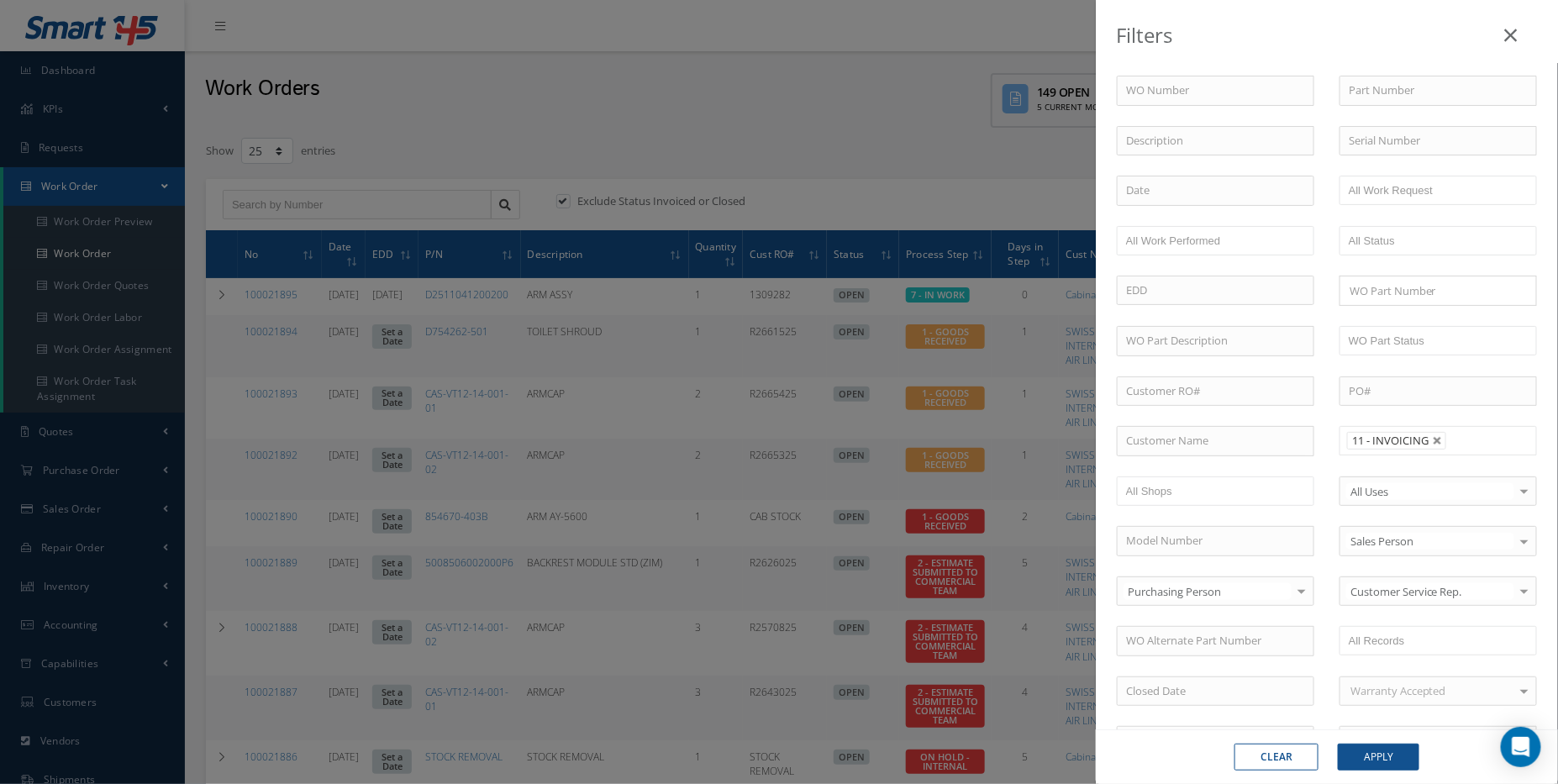
click at [1456, 439] on input "text" at bounding box center [1463, 440] width 21 height 21
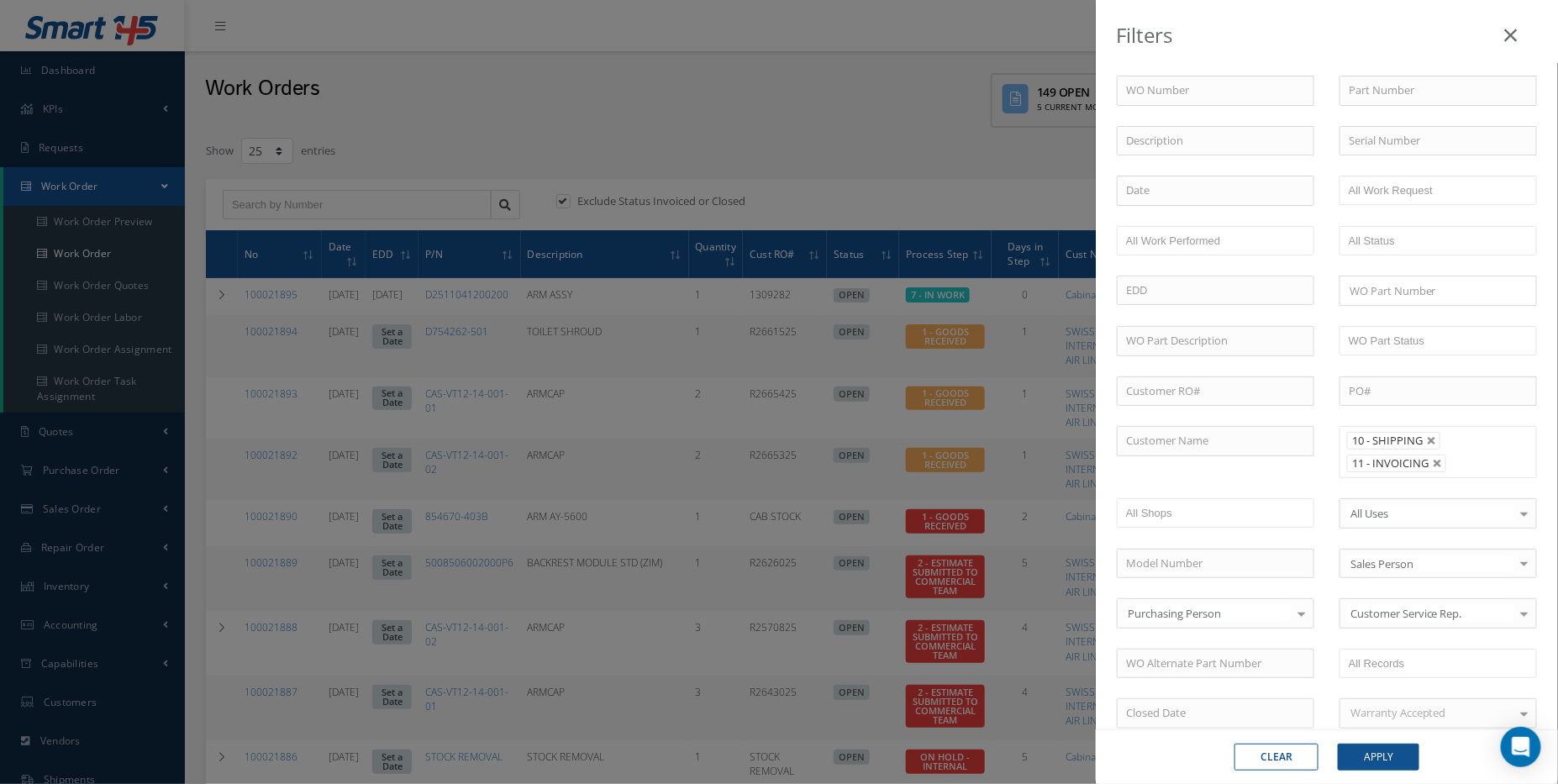
click at [1446, 432] on ul "10 - SHIPPING 11 - INVOICING" at bounding box center [1438, 452] width 198 height 52
click at [1464, 476] on input "text" at bounding box center [1463, 486] width 21 height 21
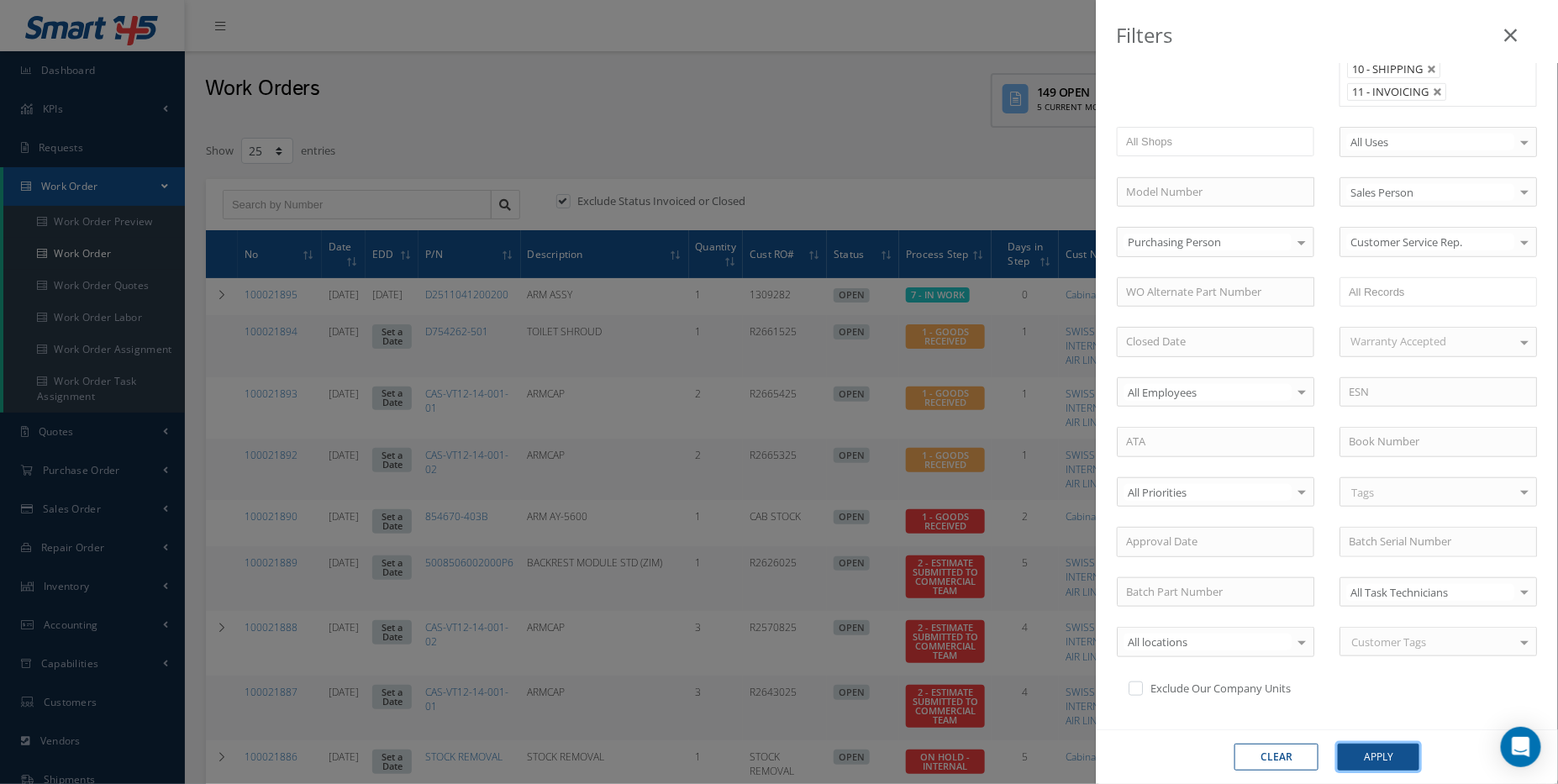
click at [1396, 749] on button "Apply" at bounding box center [1378, 756] width 81 height 27
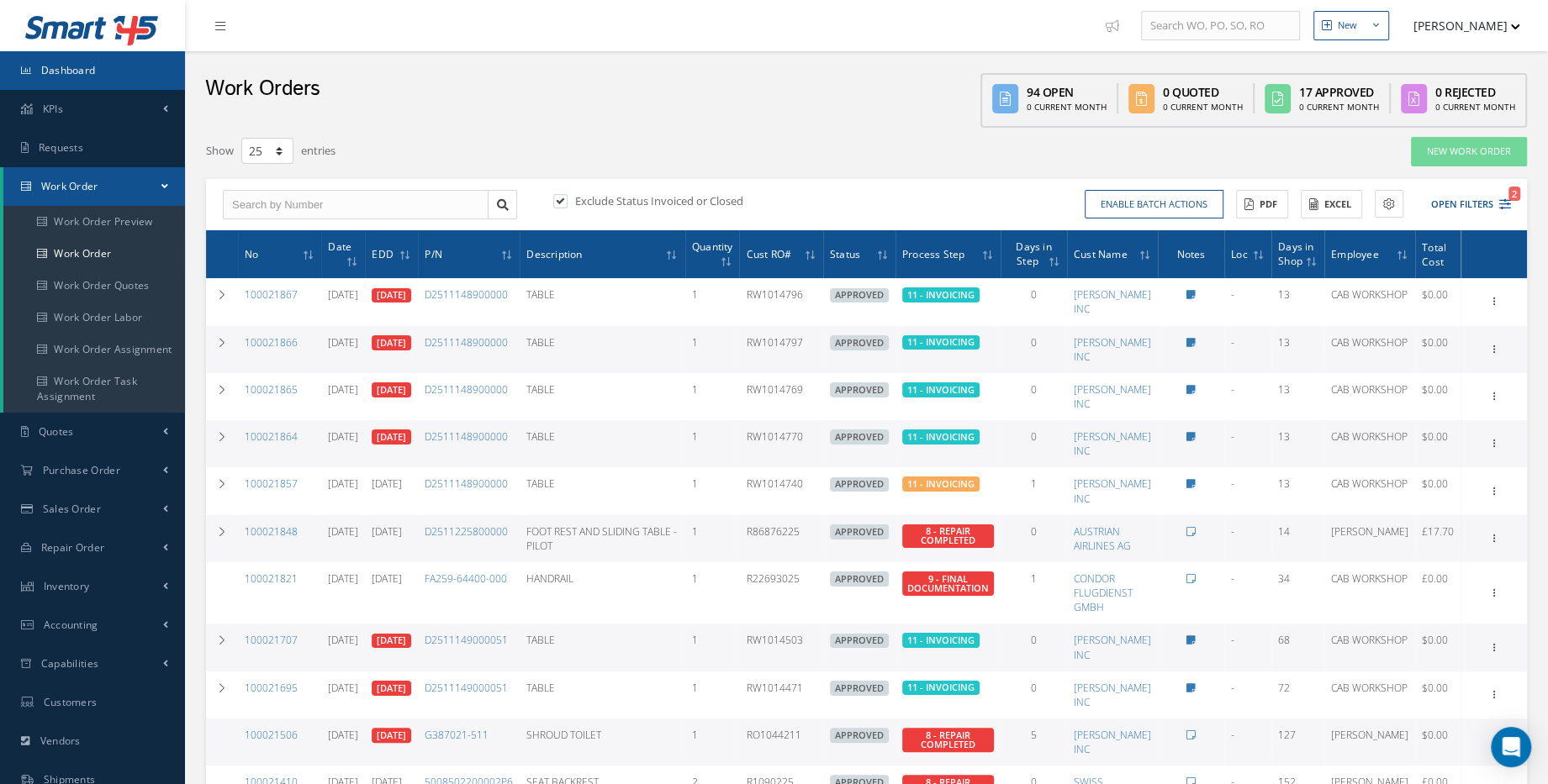
click at [89, 78] on link "Dashboard" at bounding box center [92, 70] width 185 height 39
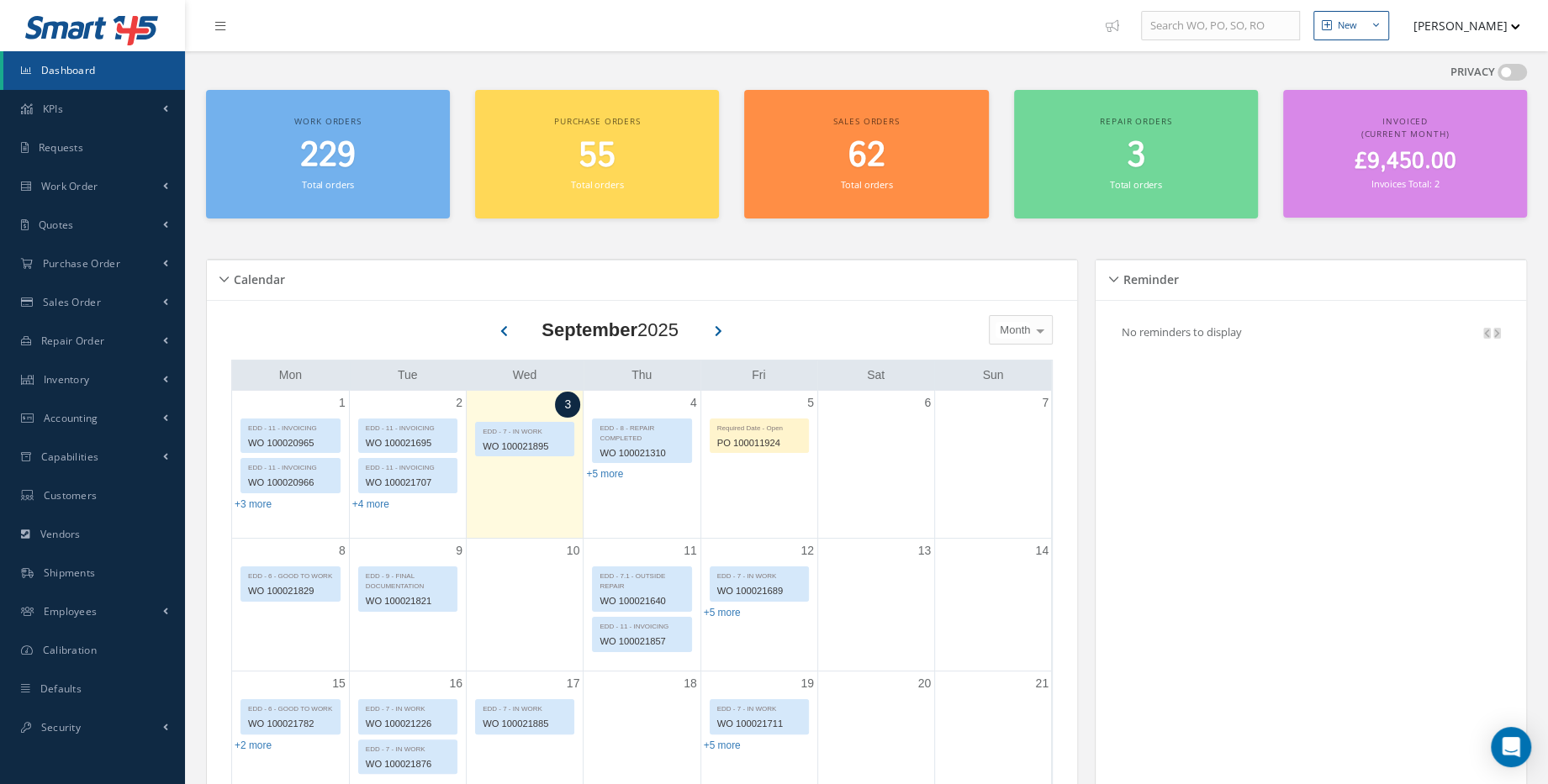
click at [847, 182] on small "Total orders" at bounding box center [866, 184] width 52 height 13
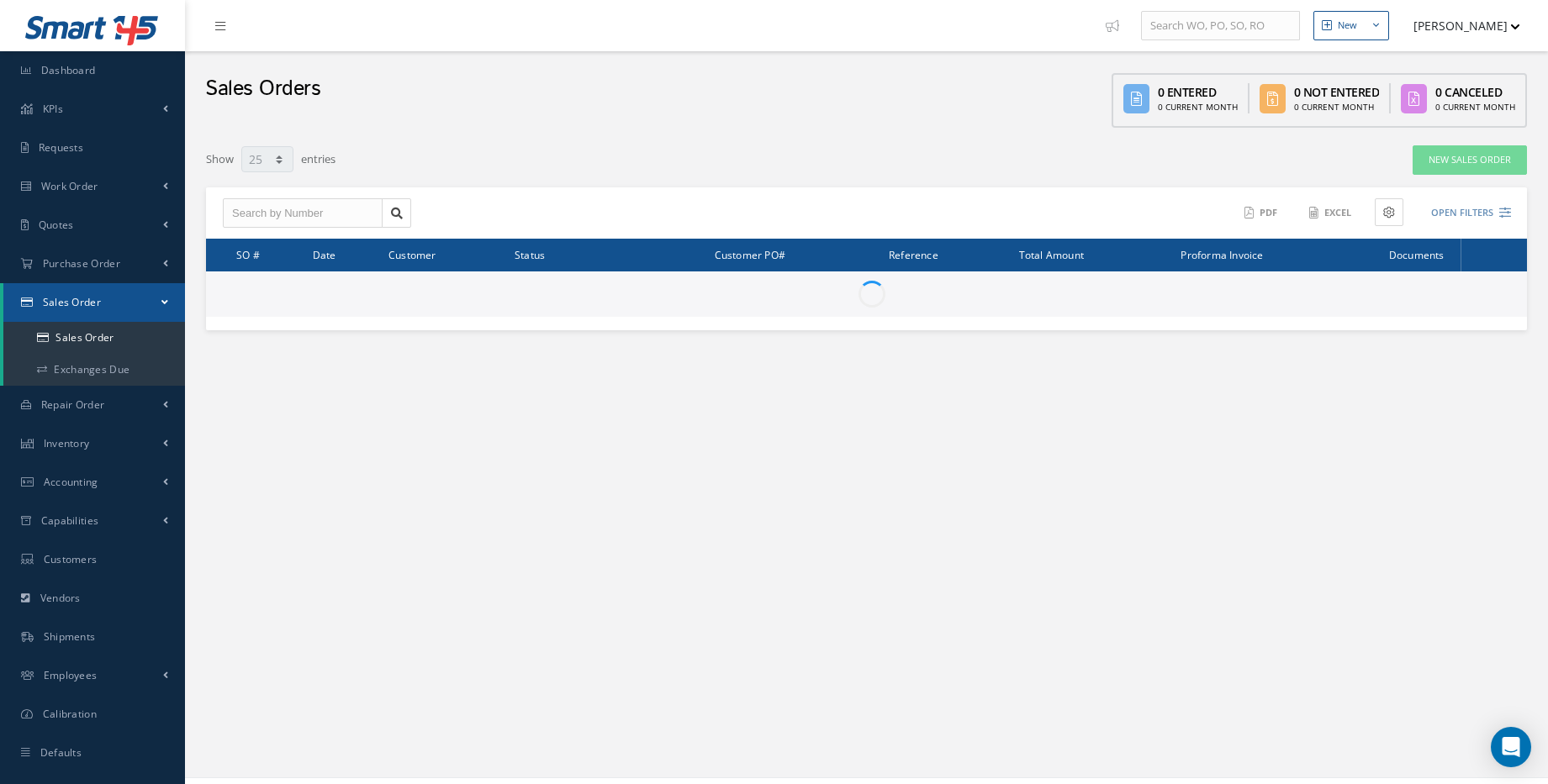
select select "25"
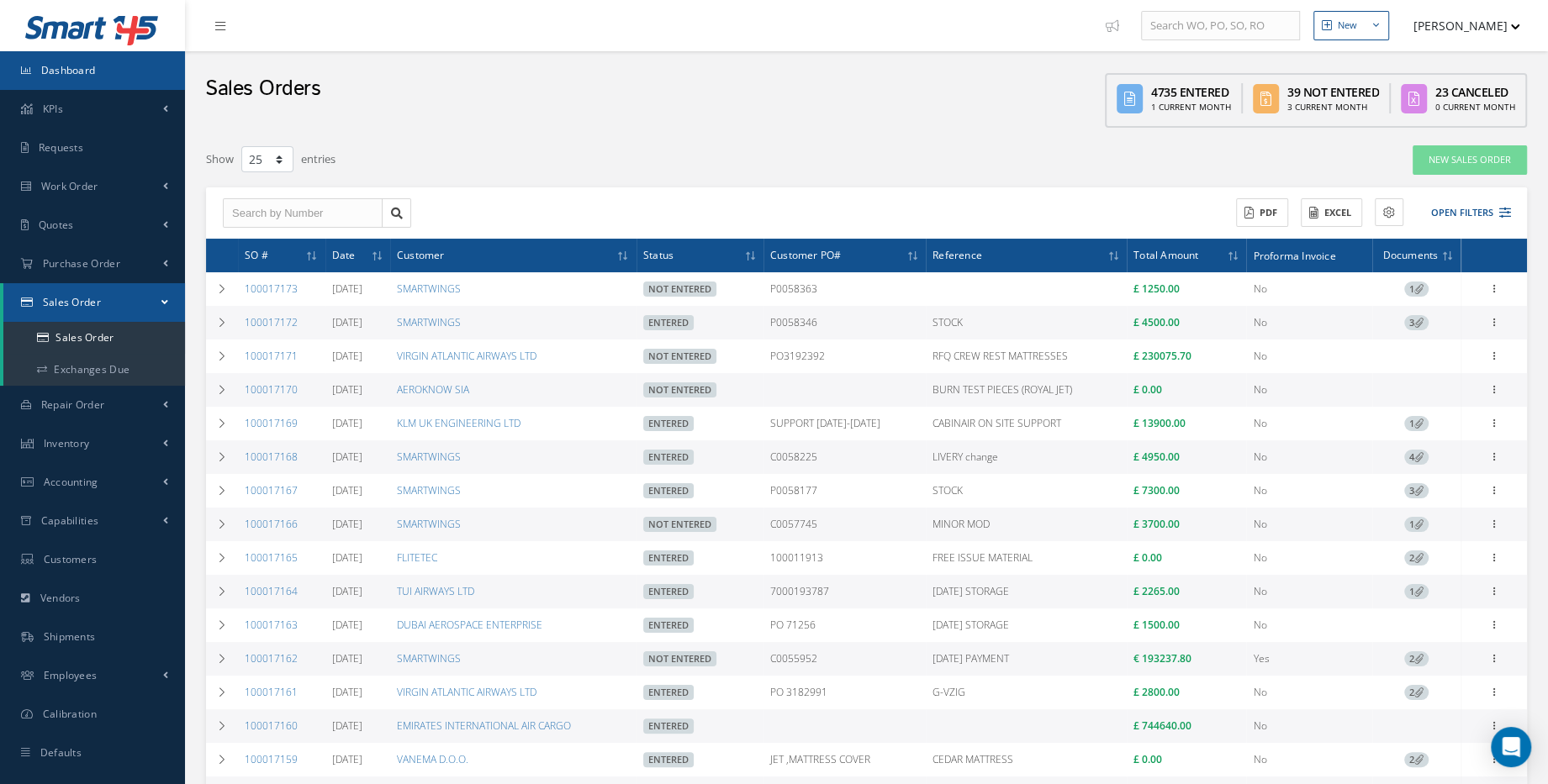
click at [111, 69] on link "Dashboard" at bounding box center [92, 70] width 185 height 39
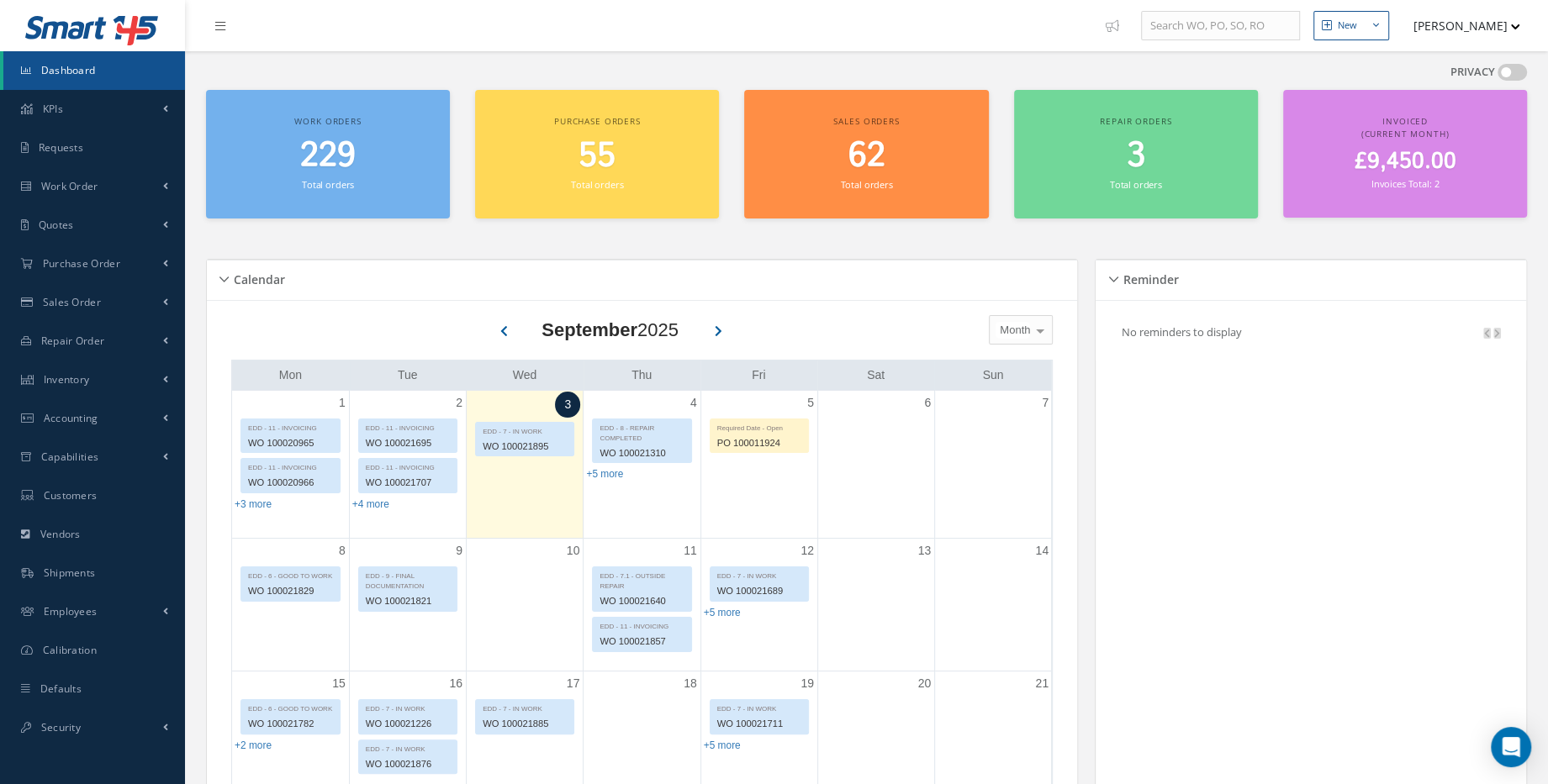
click at [373, 156] on h2 "229" at bounding box center [327, 156] width 227 height 41
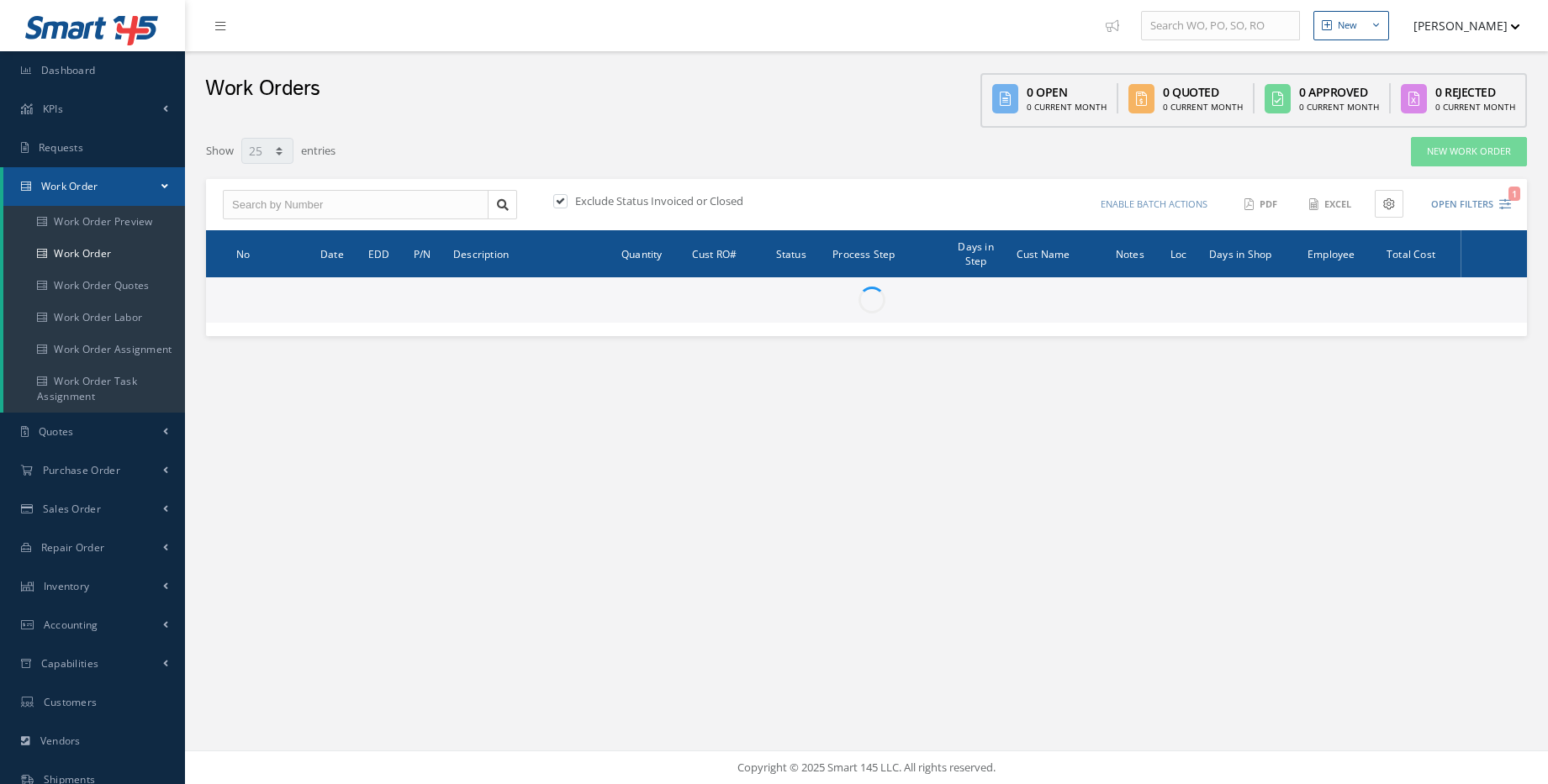
select select "25"
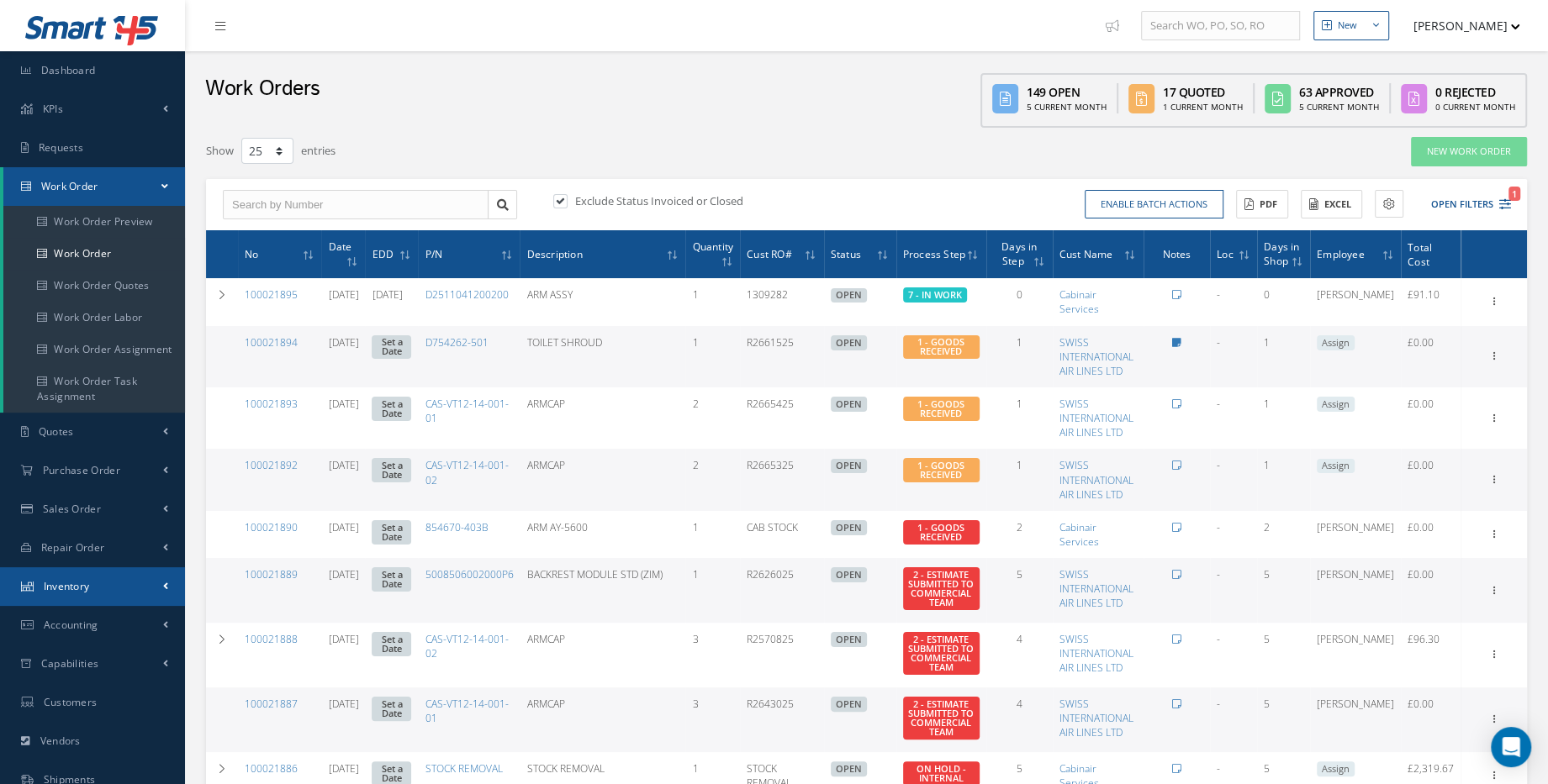
click at [79, 593] on link "Inventory" at bounding box center [92, 586] width 185 height 39
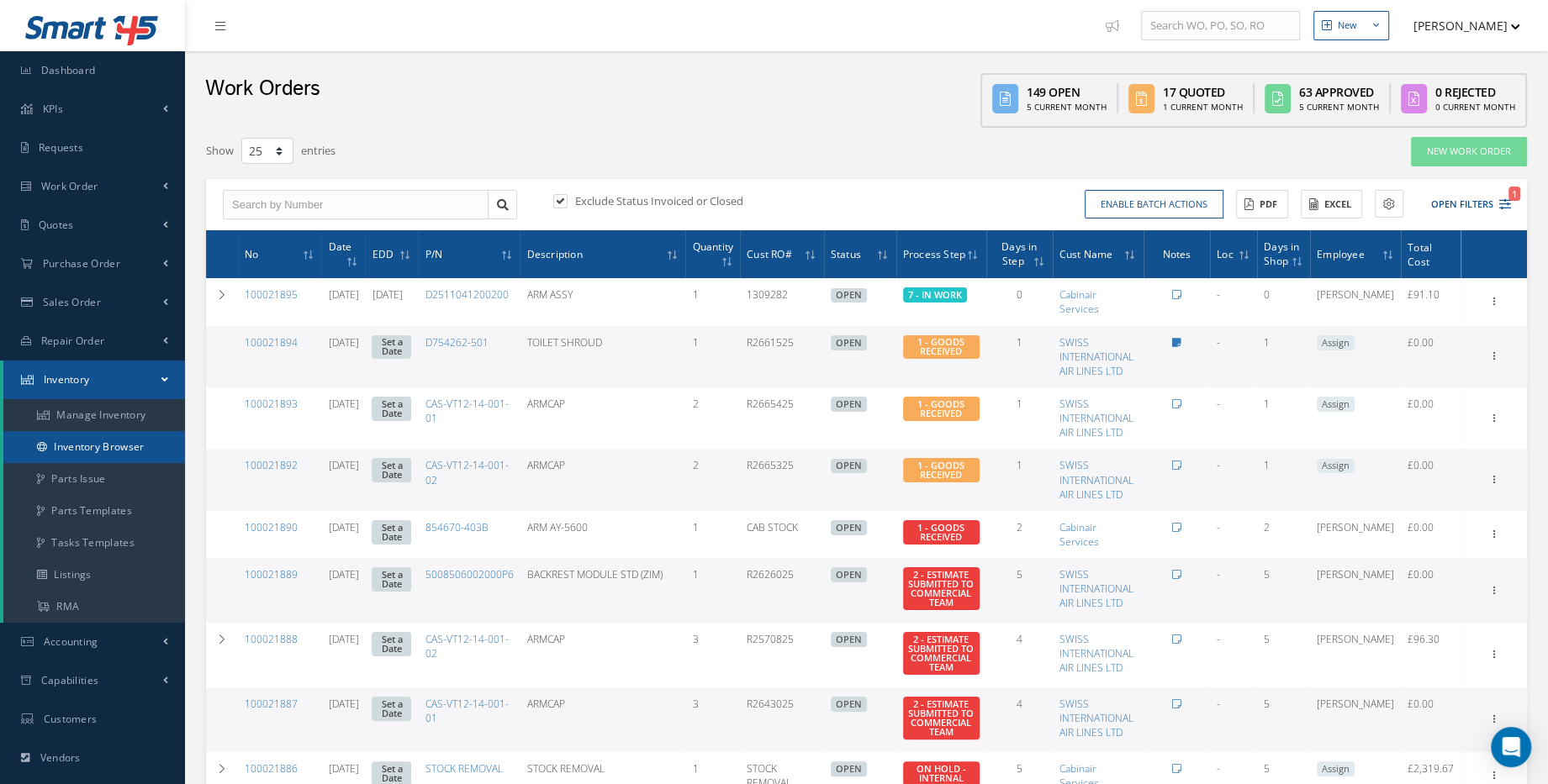
click at [97, 453] on link "Inventory Browser" at bounding box center [94, 446] width 181 height 32
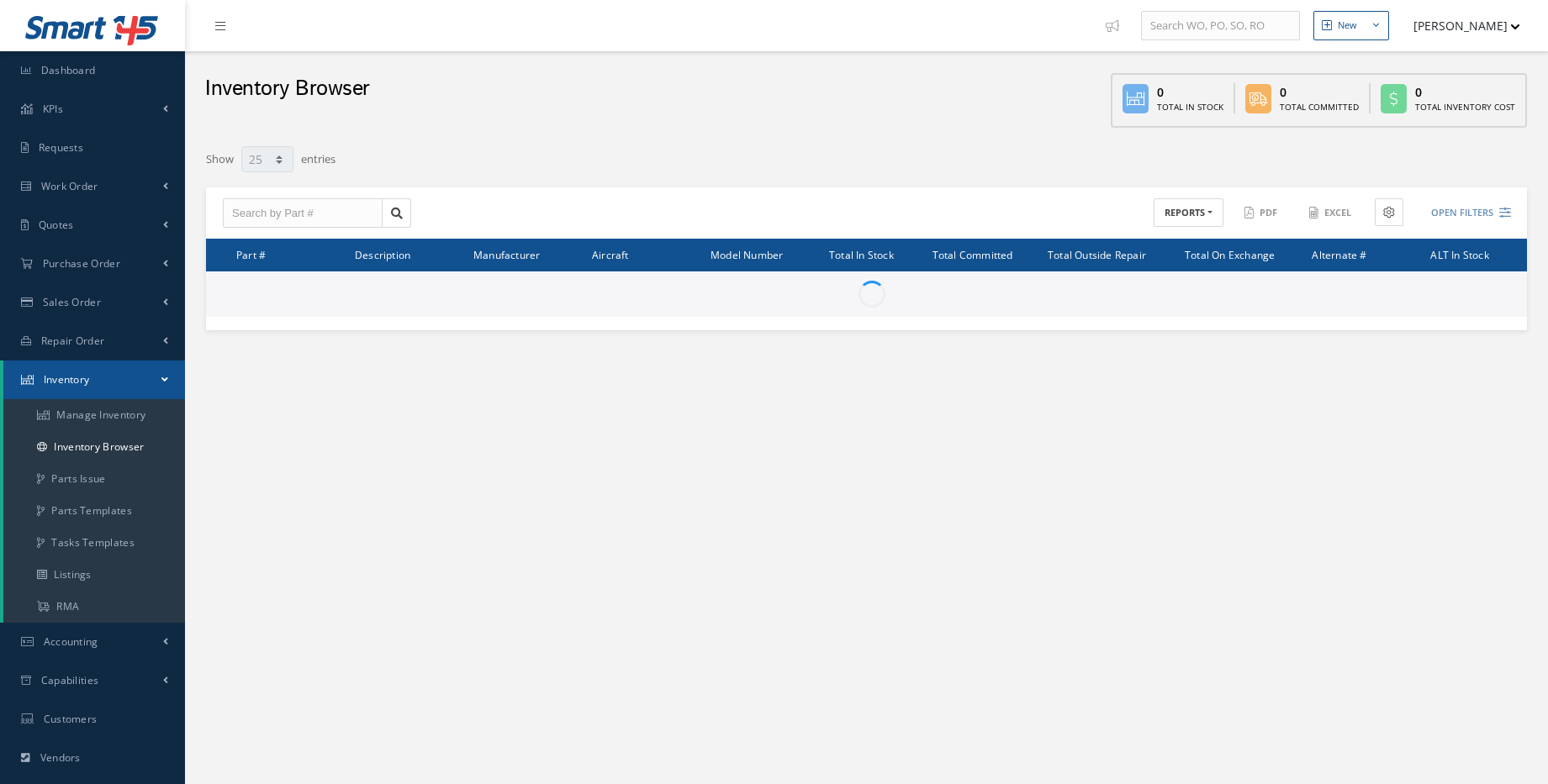
select select "25"
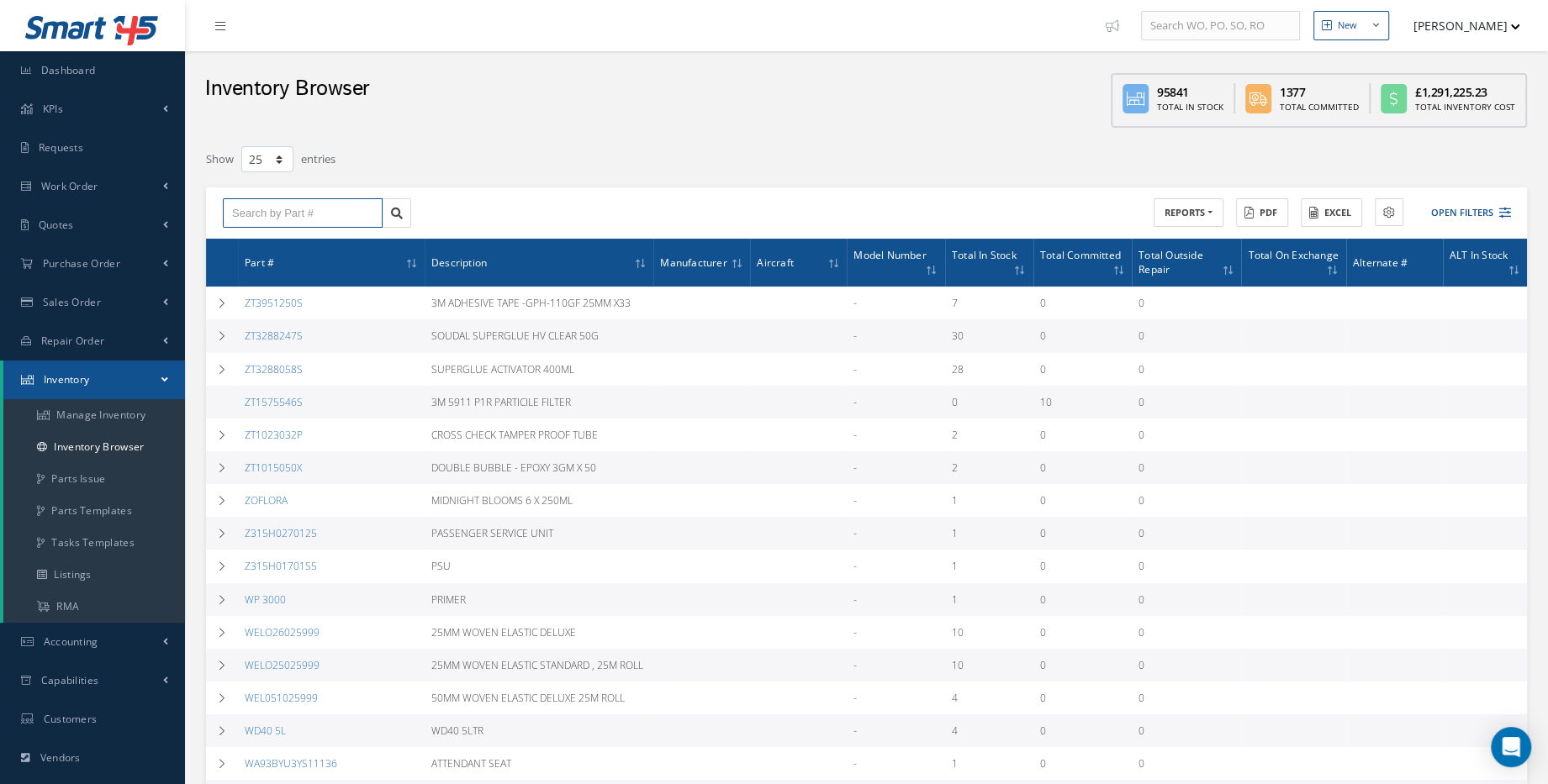
click at [289, 206] on input "text" at bounding box center [302, 213] width 160 height 30
paste input "139-00-462-99NP"
type input "139-00-462-99NP"
click at [392, 210] on icon at bounding box center [397, 213] width 12 height 12
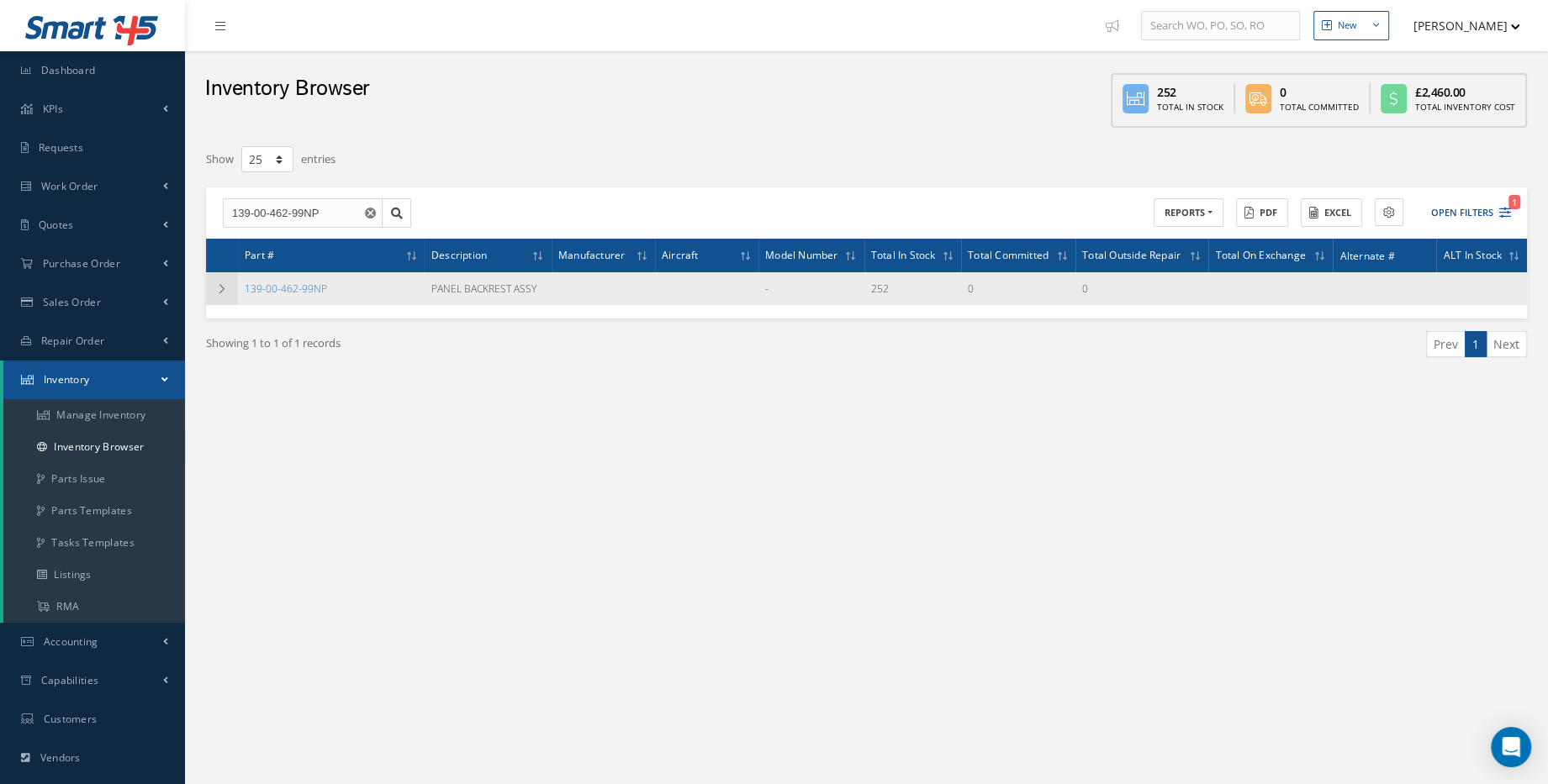
click at [224, 292] on icon at bounding box center [222, 289] width 12 height 10
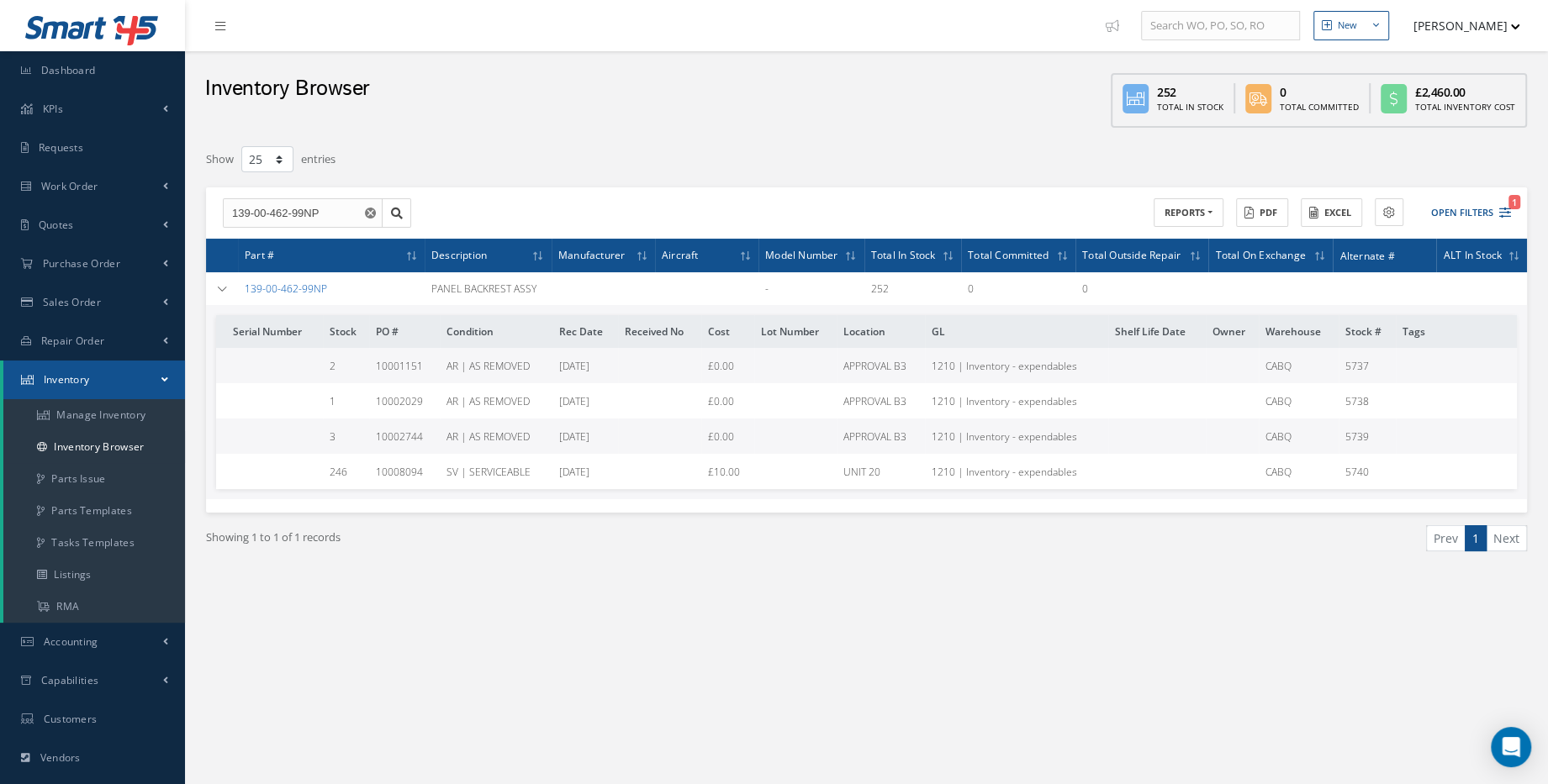
click at [303, 289] on link "139-00-462-99NP" at bounding box center [285, 288] width 82 height 15
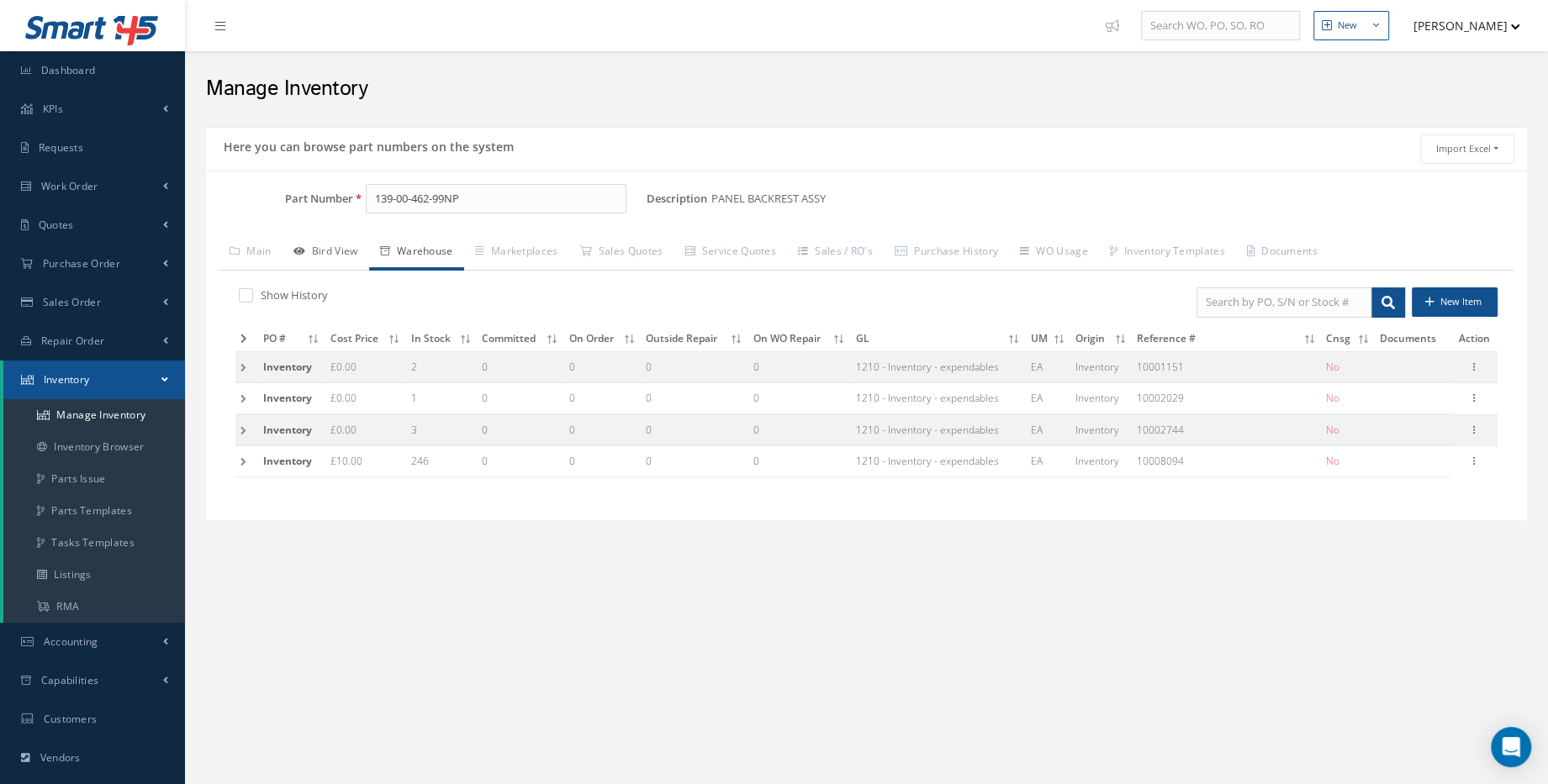
click at [333, 248] on link "Bird View" at bounding box center [326, 253] width 86 height 35
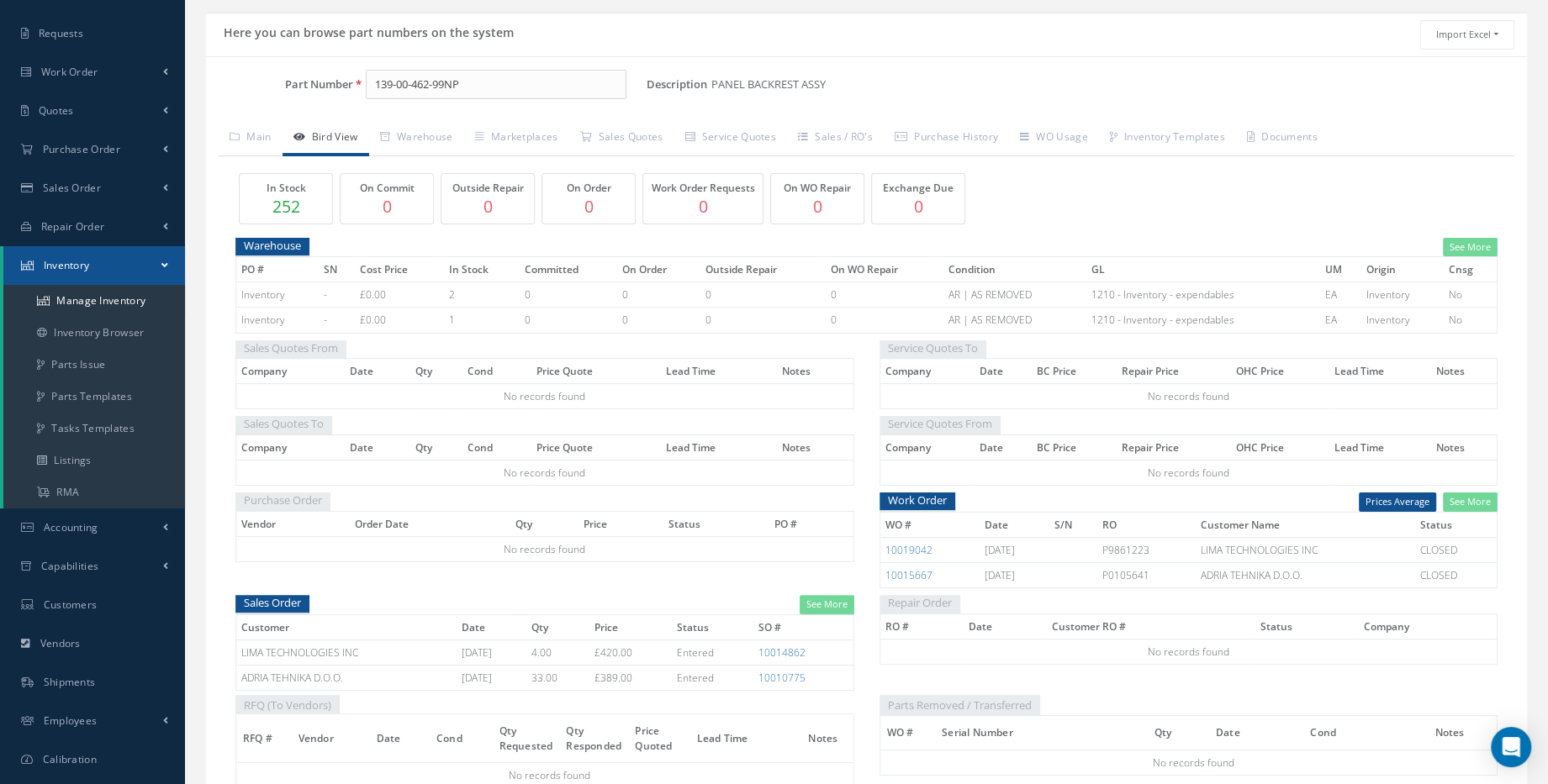
scroll to position [276, 0]
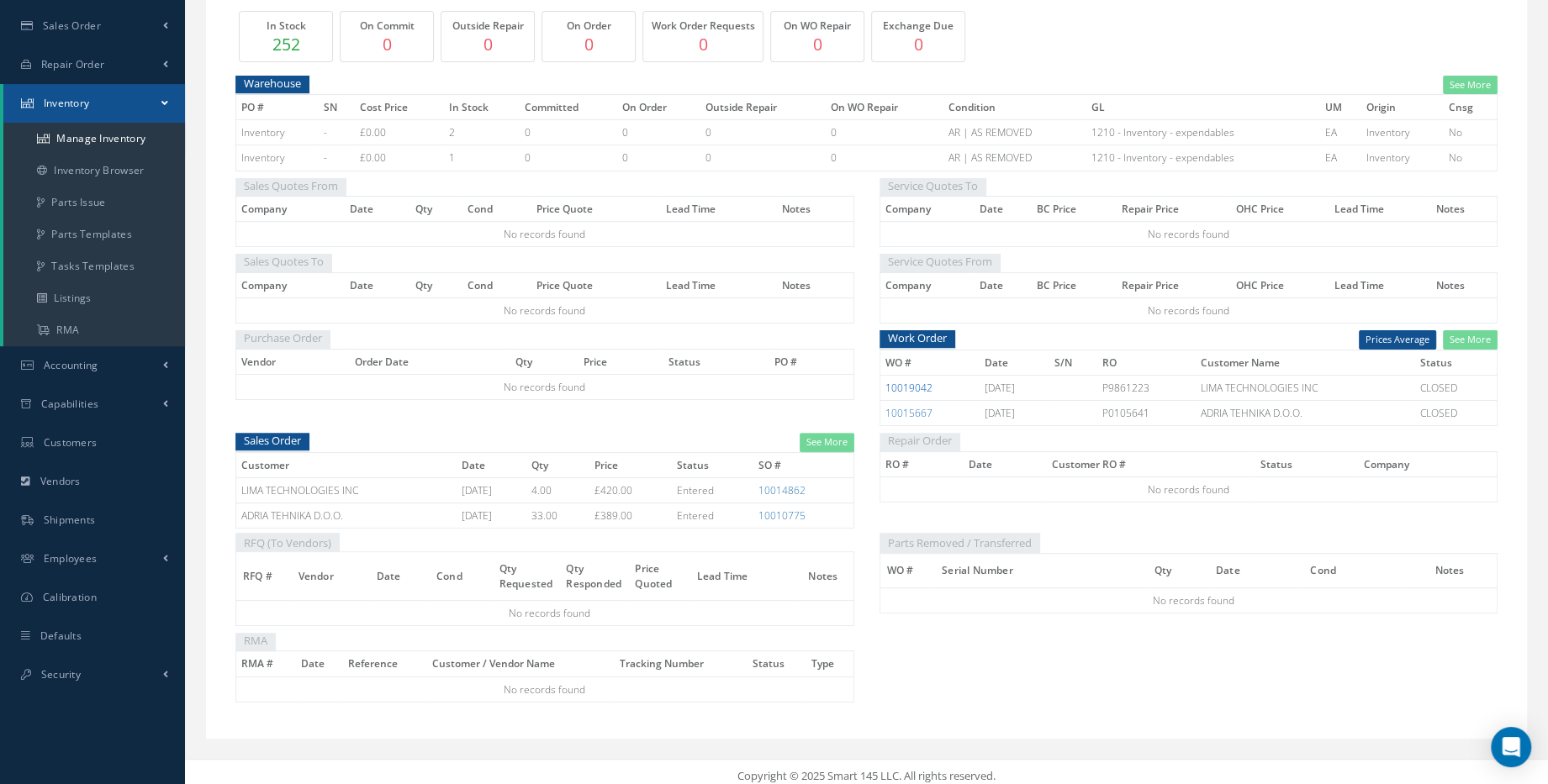
click at [906, 383] on link "10019042" at bounding box center [909, 388] width 48 height 15
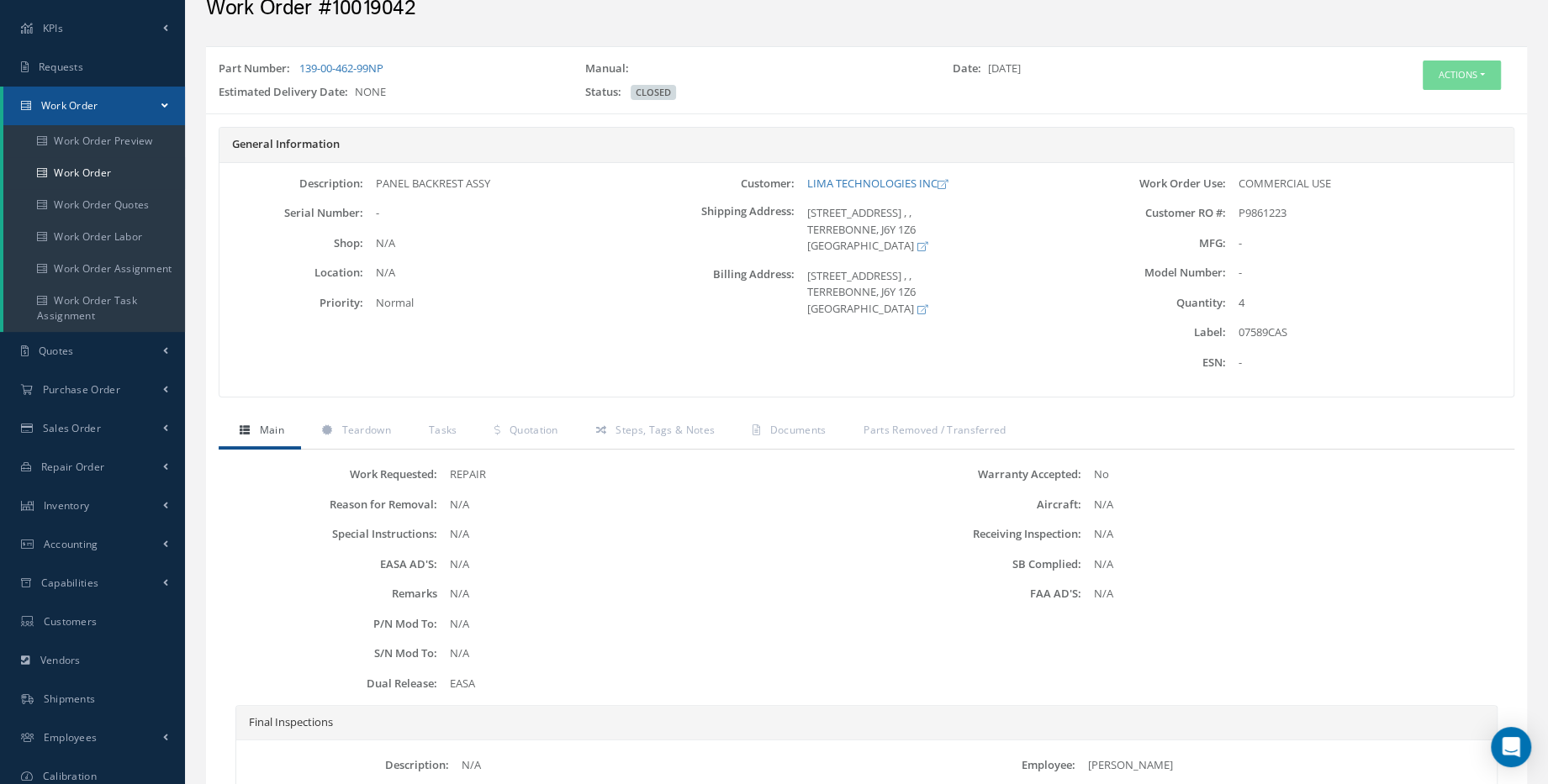
scroll to position [152, 0]
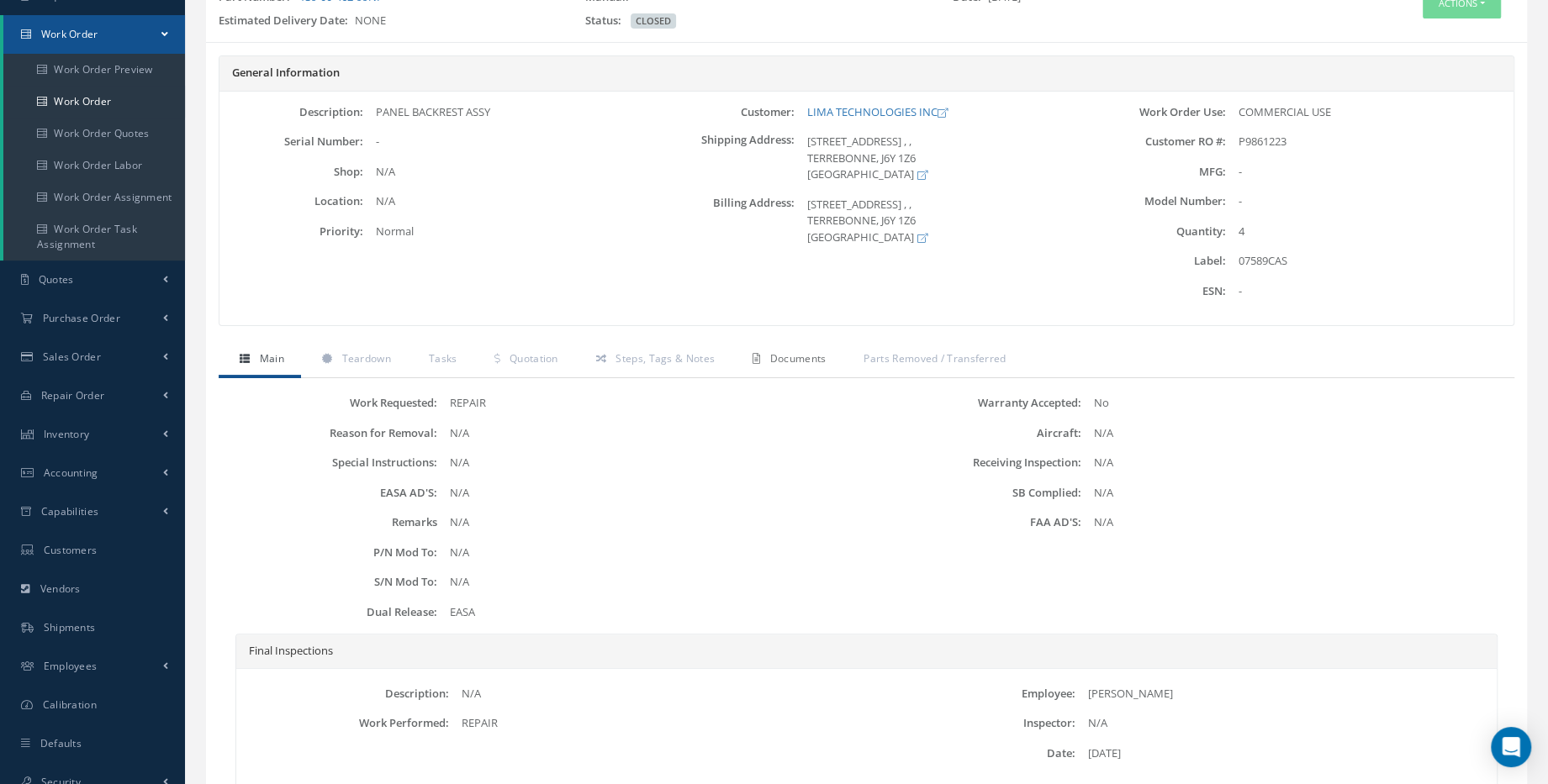
click at [771, 360] on span "Documents" at bounding box center [798, 358] width 56 height 15
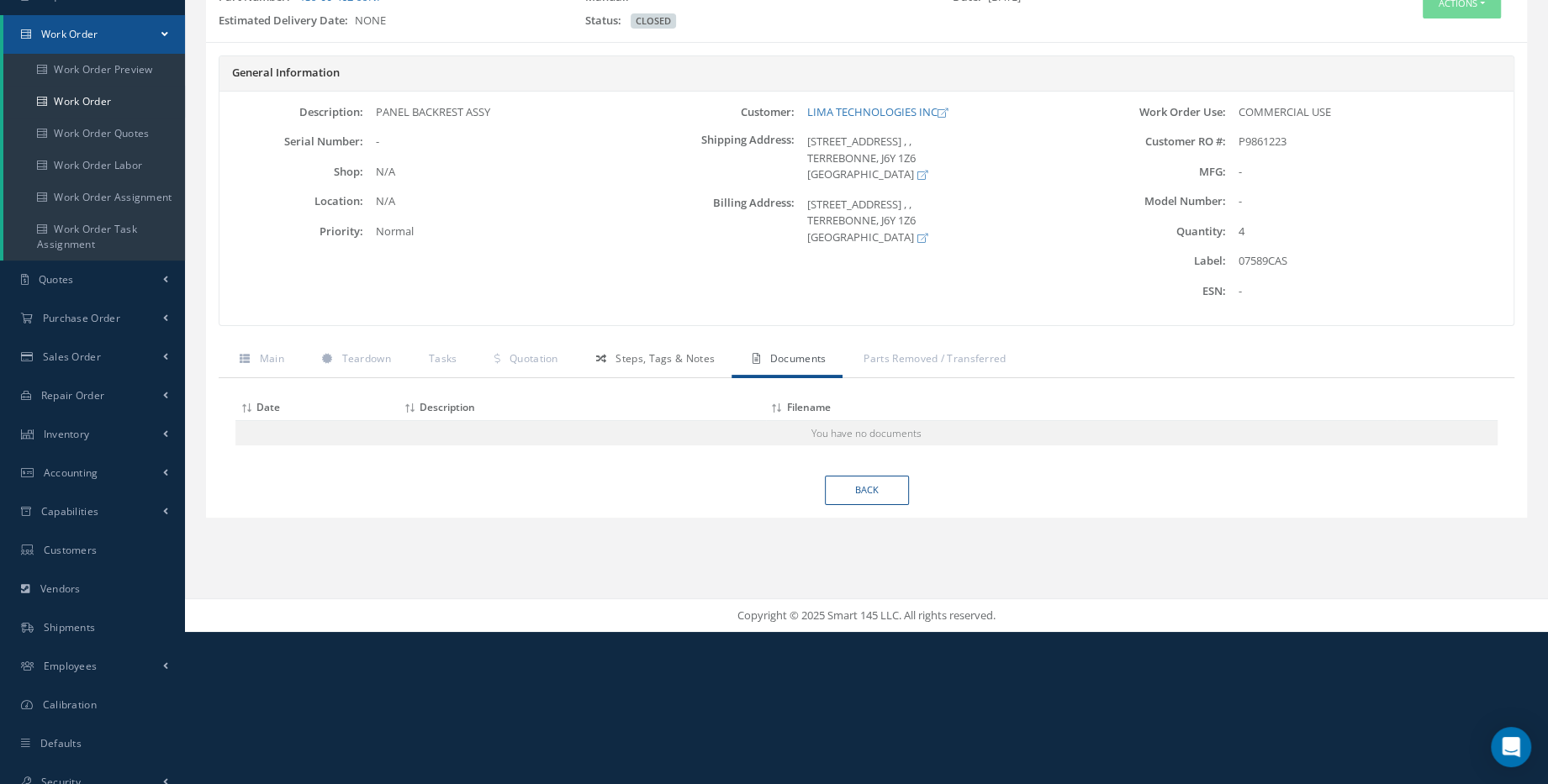
click at [709, 359] on span "Steps, Tags & Notes" at bounding box center [664, 358] width 99 height 15
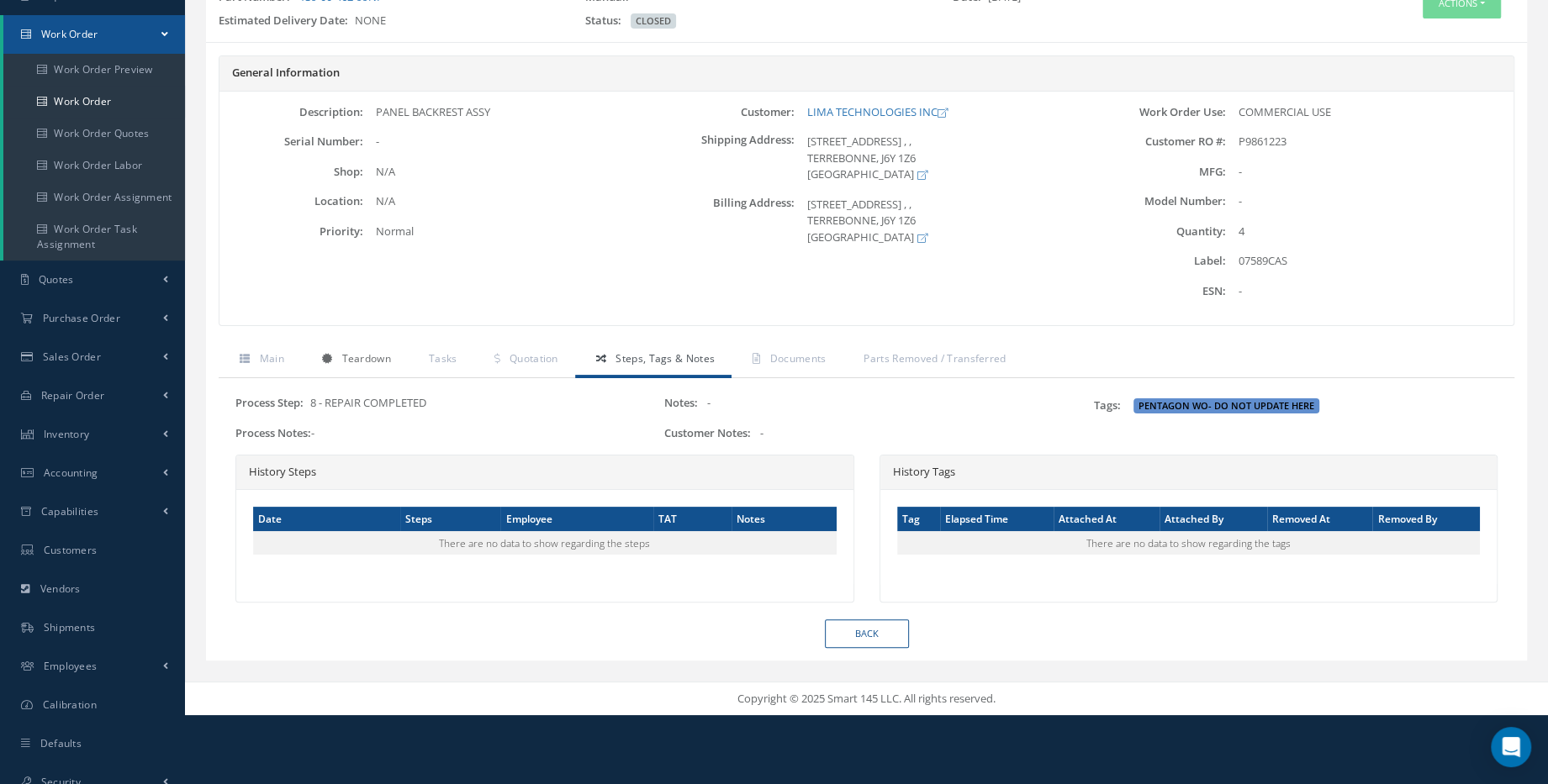
click at [303, 364] on link "Teardown" at bounding box center [354, 360] width 107 height 35
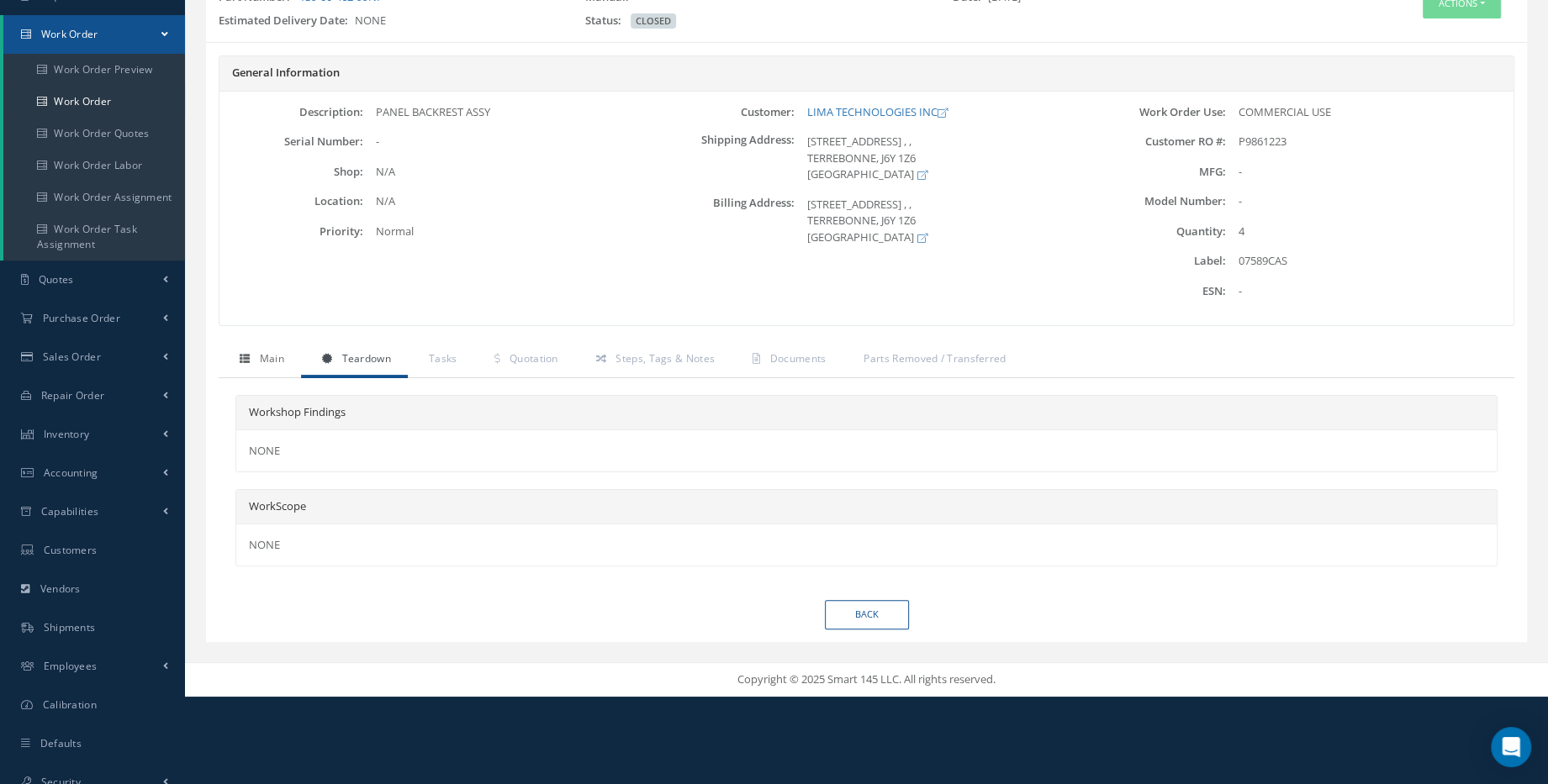
click at [268, 364] on link "Main" at bounding box center [259, 360] width 82 height 35
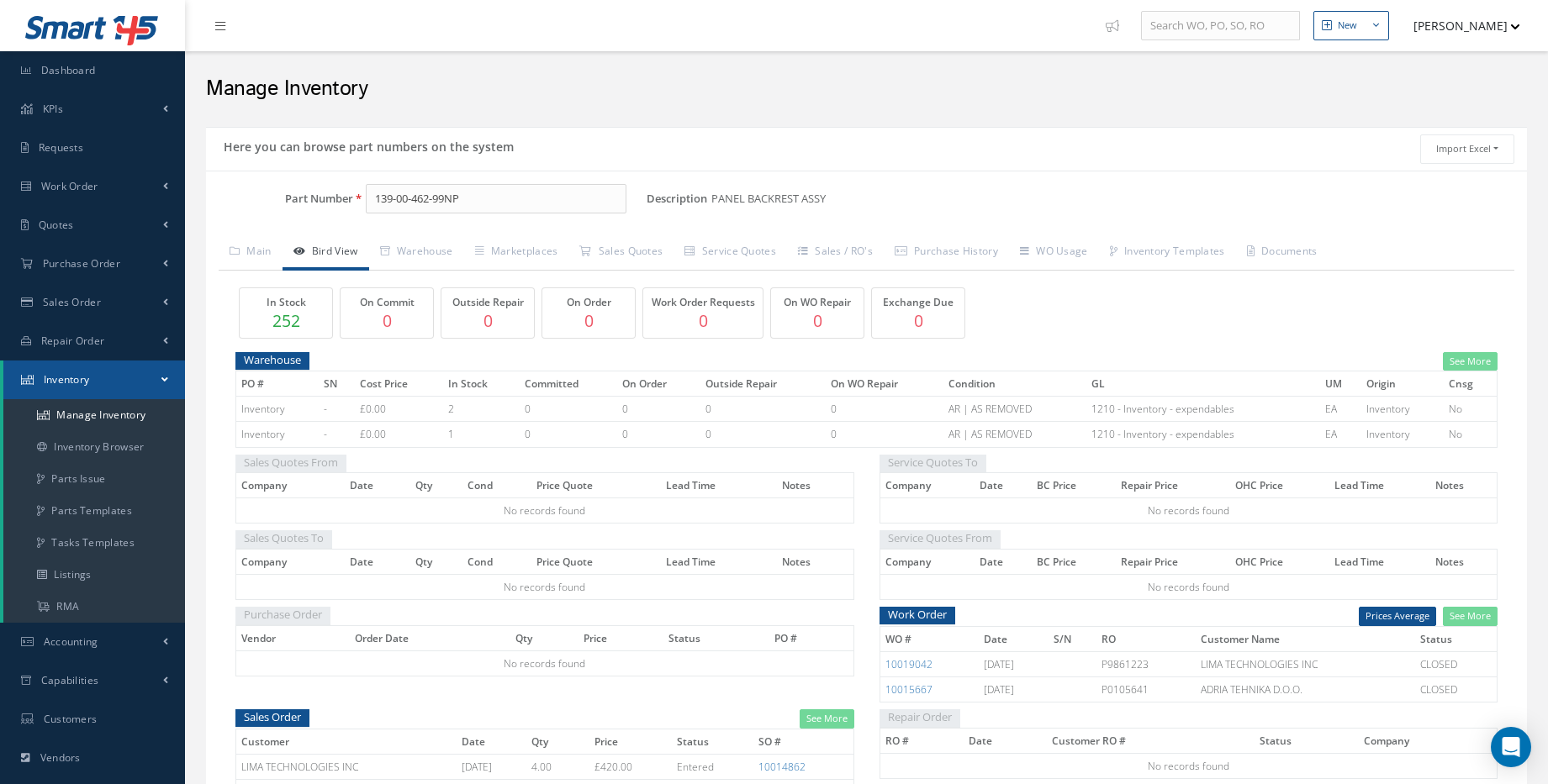
scroll to position [229, 0]
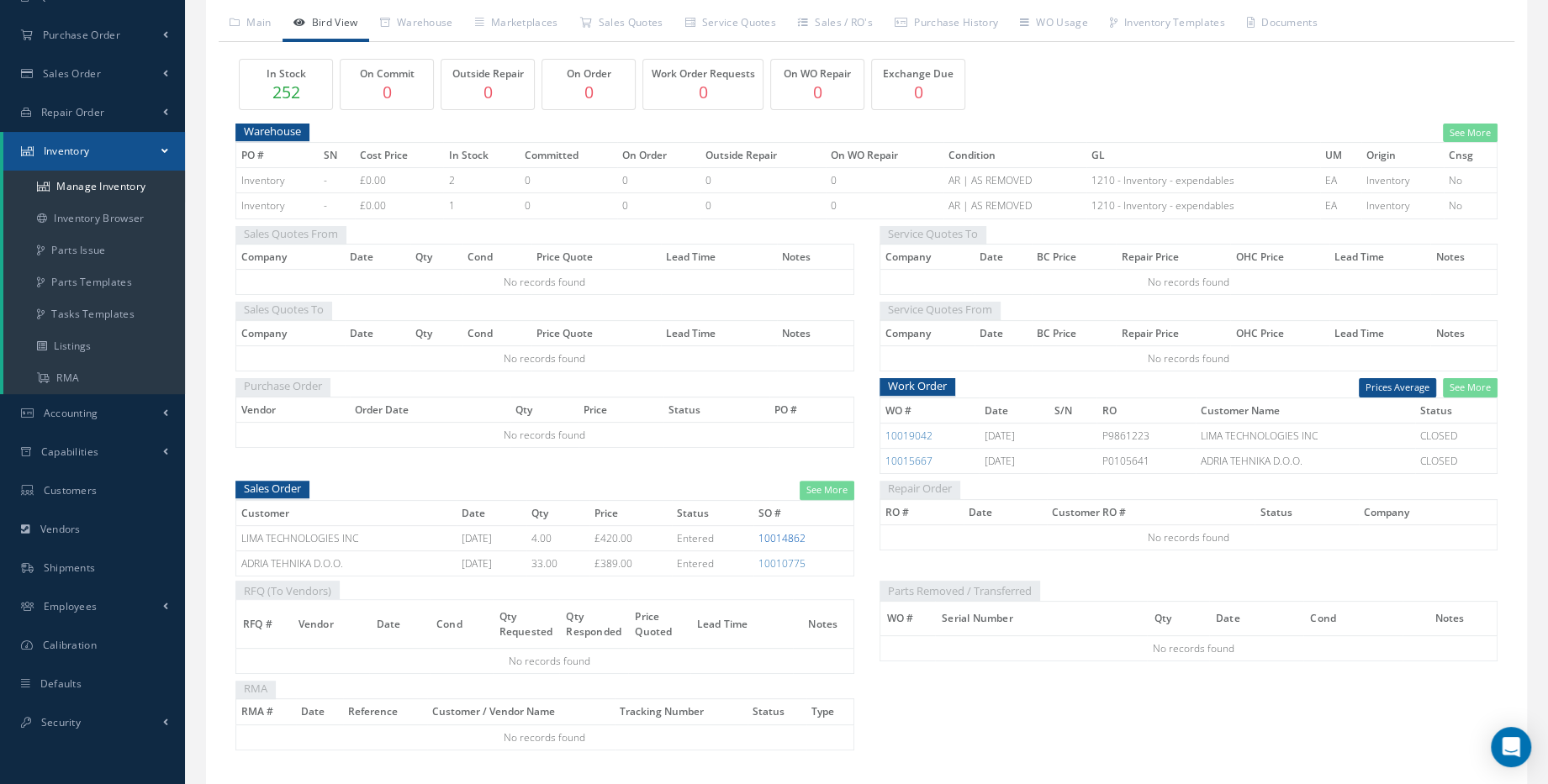
click at [794, 533] on link "10014862" at bounding box center [782, 538] width 48 height 15
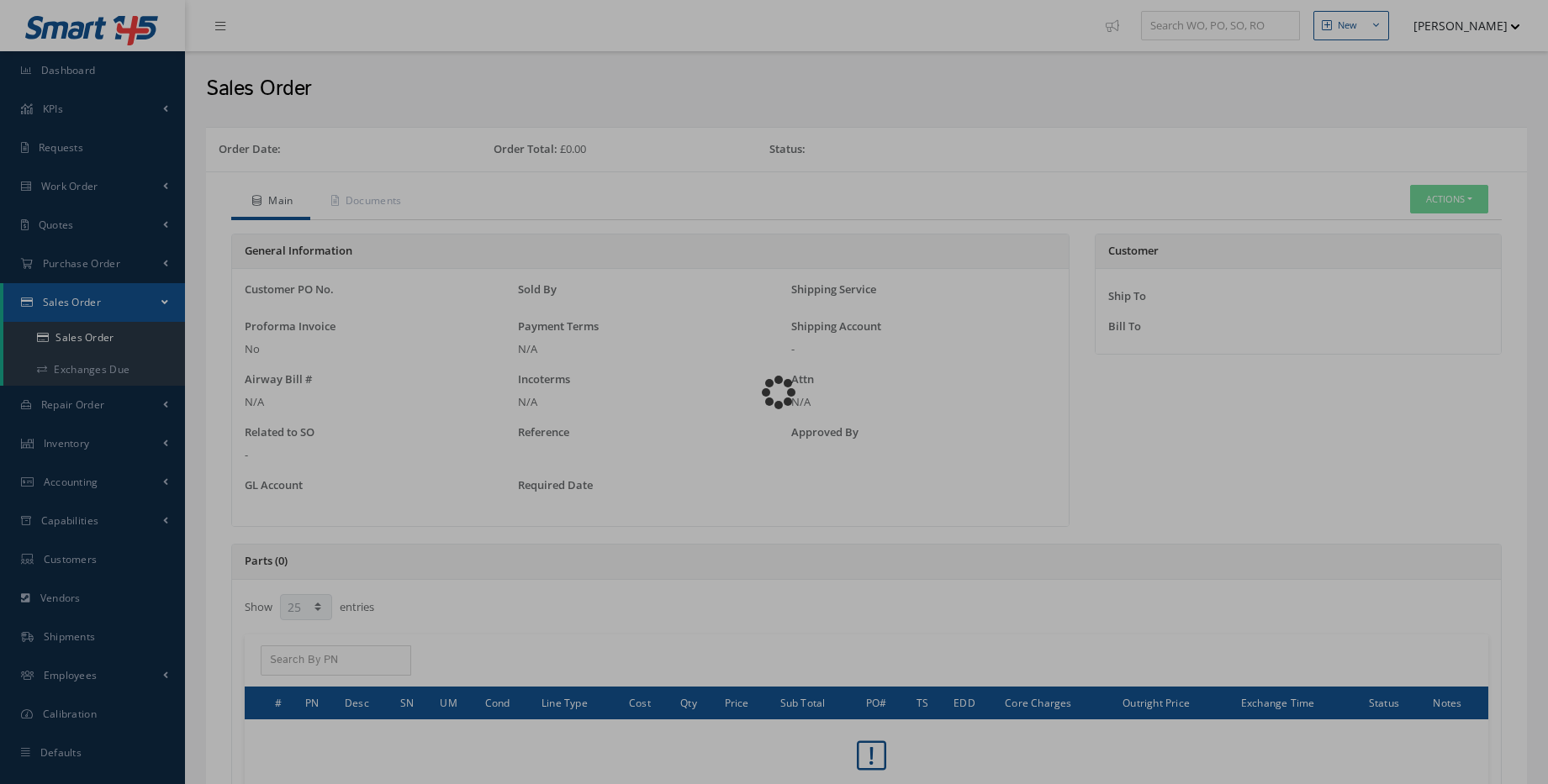
select select "25"
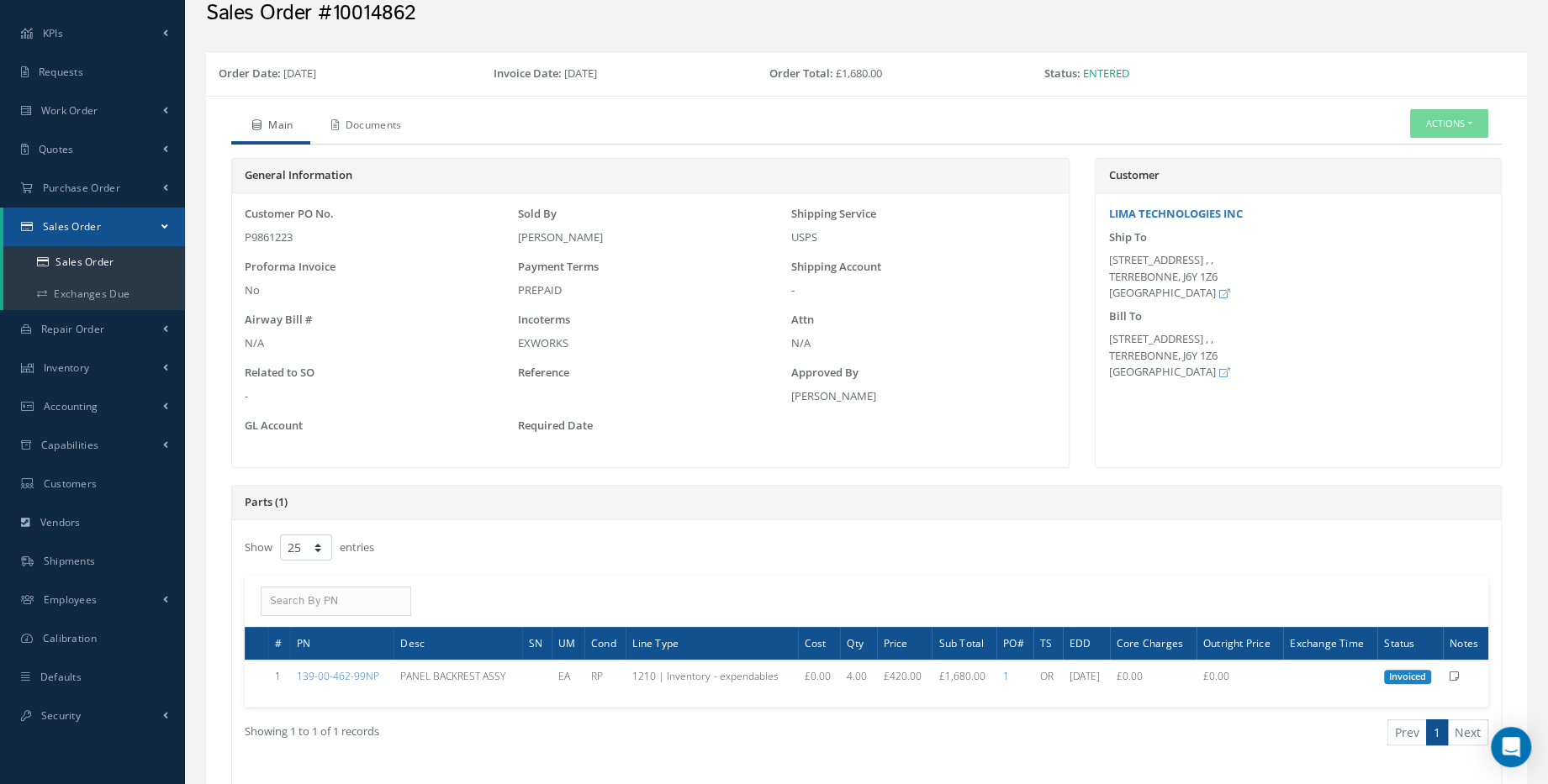
click at [372, 133] on link "Documents" at bounding box center [365, 127] width 109 height 35
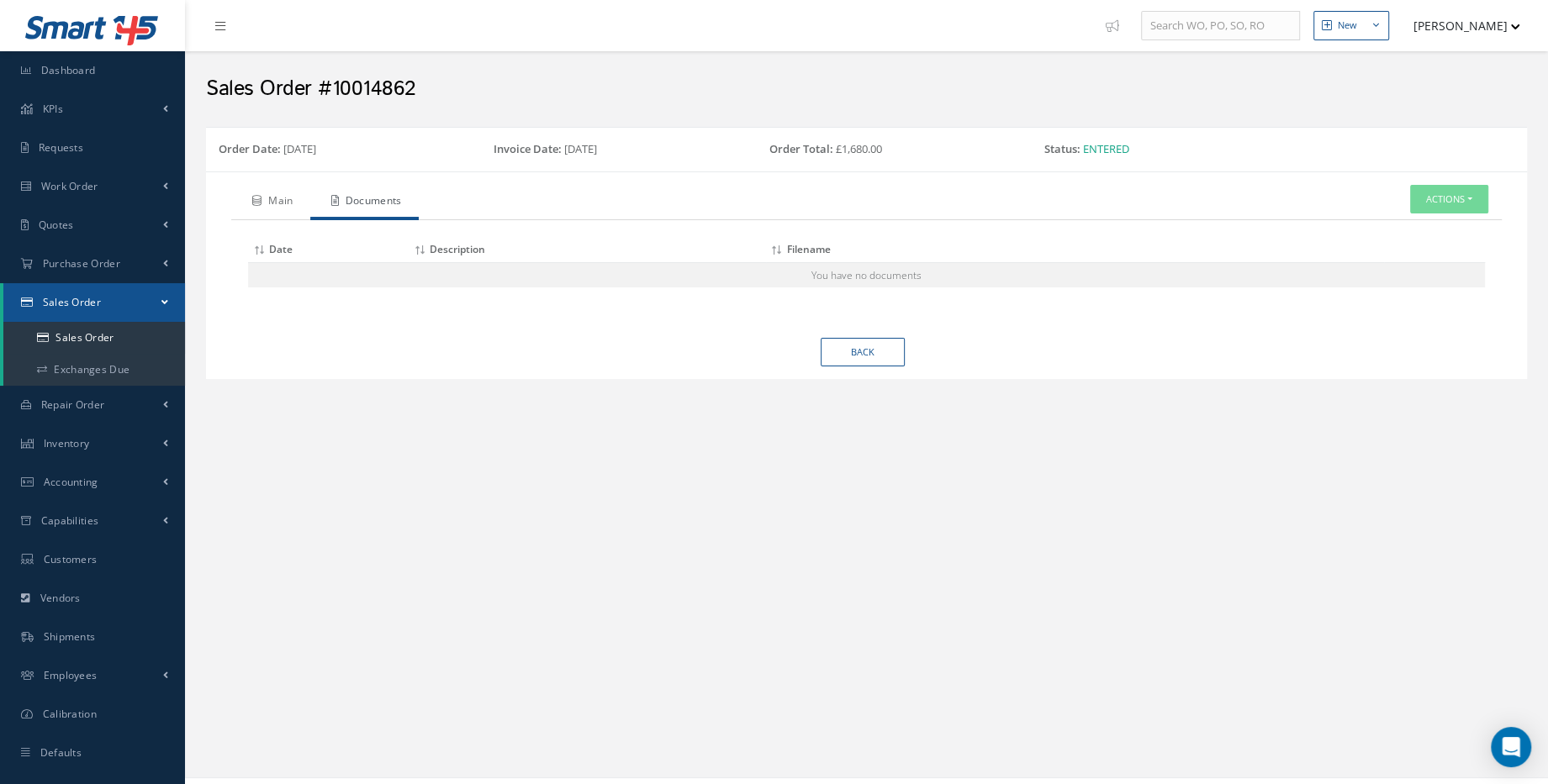
click at [263, 189] on link "Main" at bounding box center [270, 202] width 79 height 35
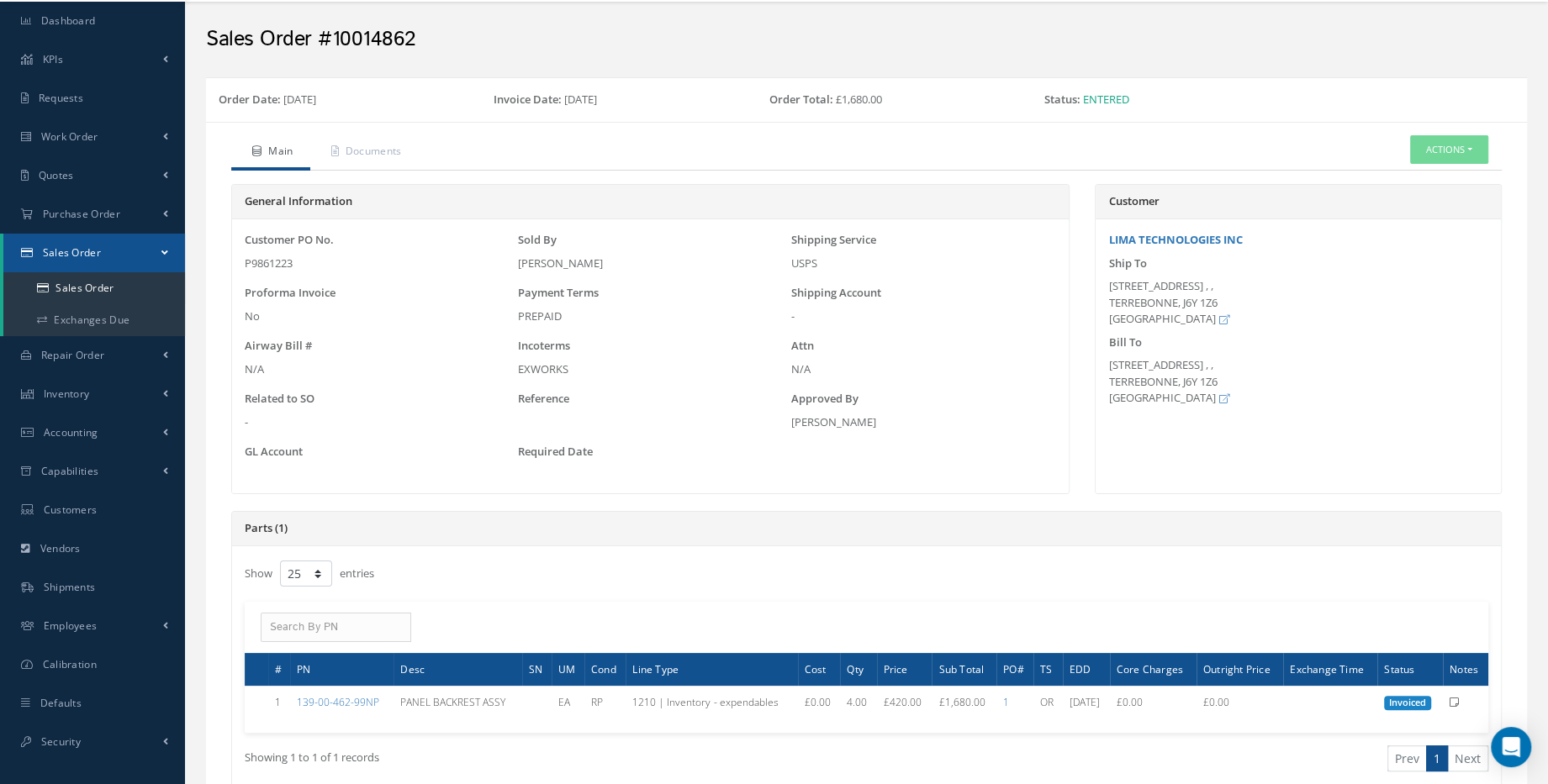
scroll to position [76, 0]
